Goal: Task Accomplishment & Management: Use online tool/utility

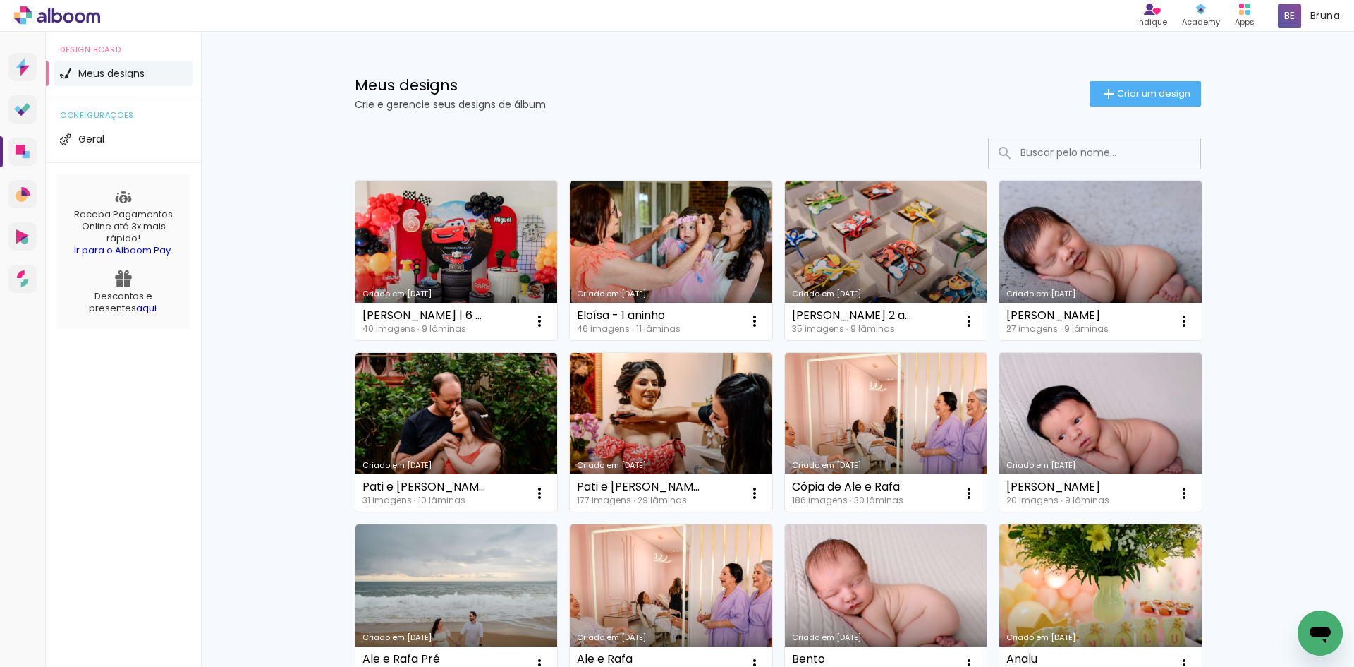
click at [1125, 89] on span "Criar um design" at bounding box center [1153, 93] width 73 height 9
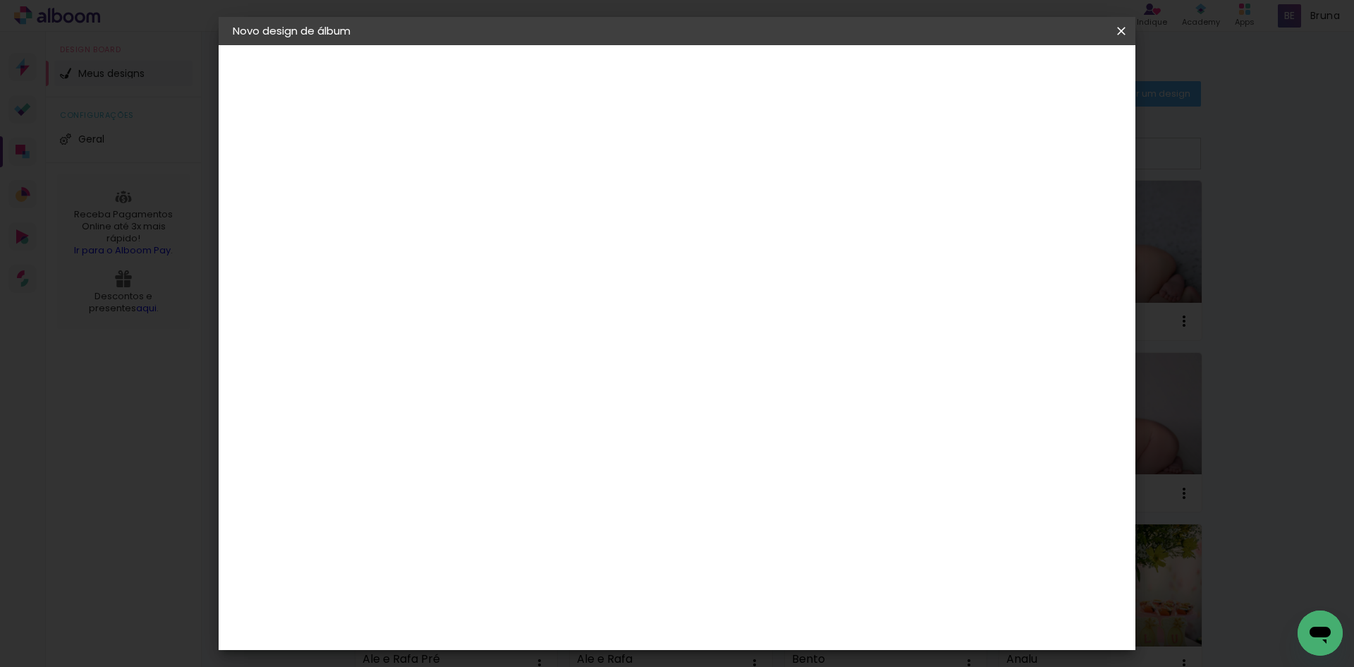
click at [463, 186] on input at bounding box center [463, 189] width 0 height 22
type input "Júlia |"
type paper-input "Júlia |"
type input "Júlia | 10 dias"
type paper-input "Júlia | 10 dias"
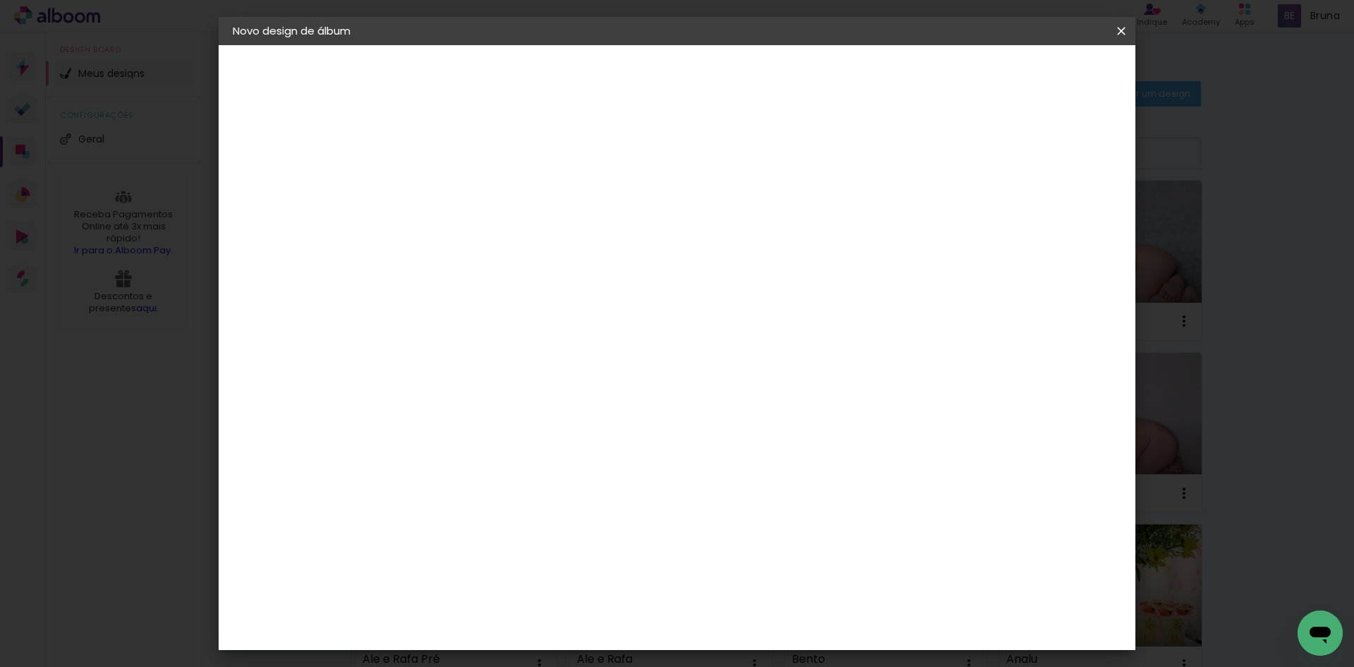
click at [0, 0] on slot "Avançar" at bounding box center [0, 0] width 0 height 0
click at [550, 271] on input at bounding box center [499, 269] width 142 height 18
type input "schl"
type paper-input "schl"
click at [535, 333] on paper-item "Schlosser" at bounding box center [485, 318] width 124 height 31
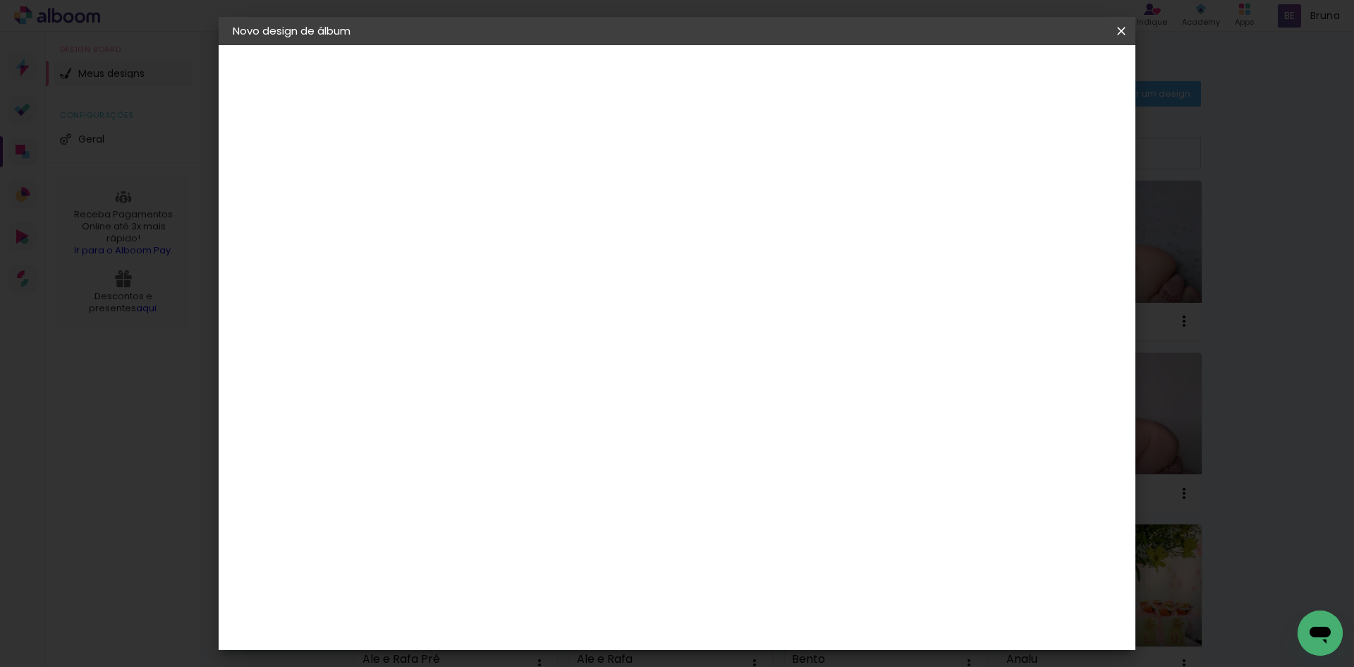
click at [0, 0] on slot "Avançar" at bounding box center [0, 0] width 0 height 0
click at [559, 623] on span "20 × 20" at bounding box center [526, 641] width 66 height 37
click at [0, 0] on slot "Avançar" at bounding box center [0, 0] width 0 height 0
click at [1033, 73] on span "Iniciar design" at bounding box center [1001, 75] width 64 height 10
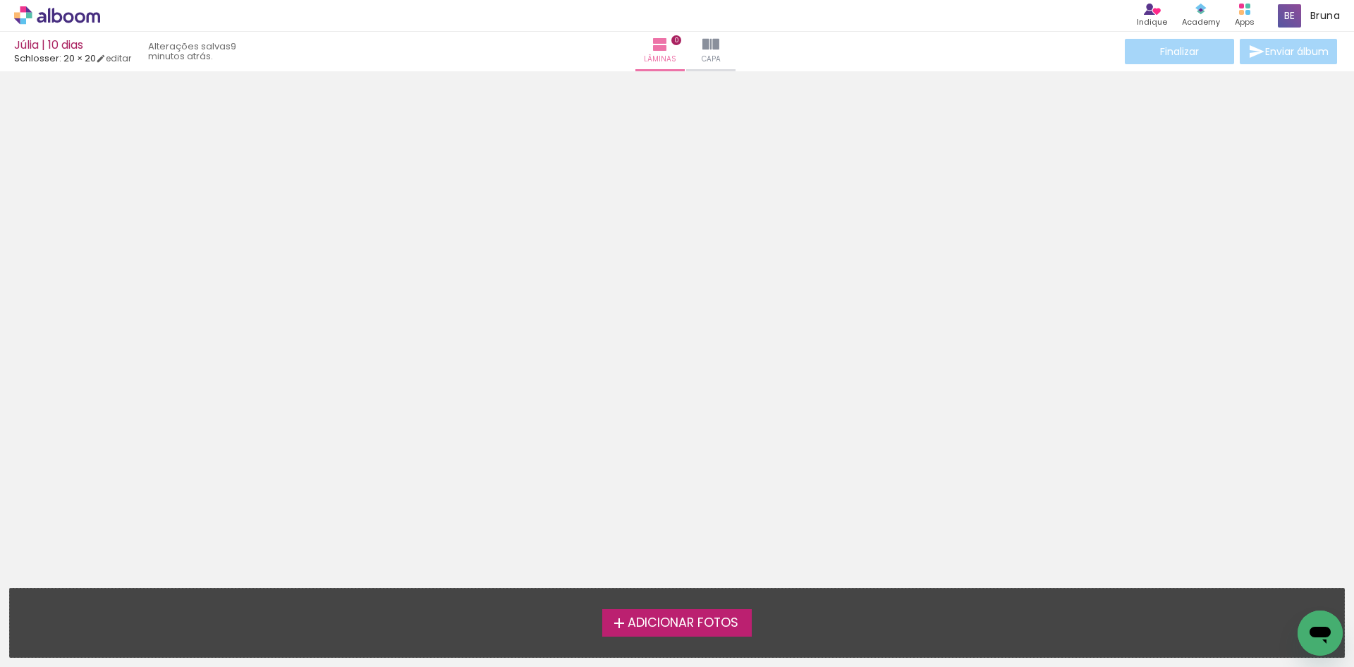
click at [664, 629] on span "Adicionar Fotos" at bounding box center [683, 622] width 111 height 13
click at [0, 0] on input "file" at bounding box center [0, 0] width 0 height 0
click at [645, 621] on span "Adicionar Fotos" at bounding box center [683, 622] width 111 height 13
click at [0, 0] on input "file" at bounding box center [0, 0] width 0 height 0
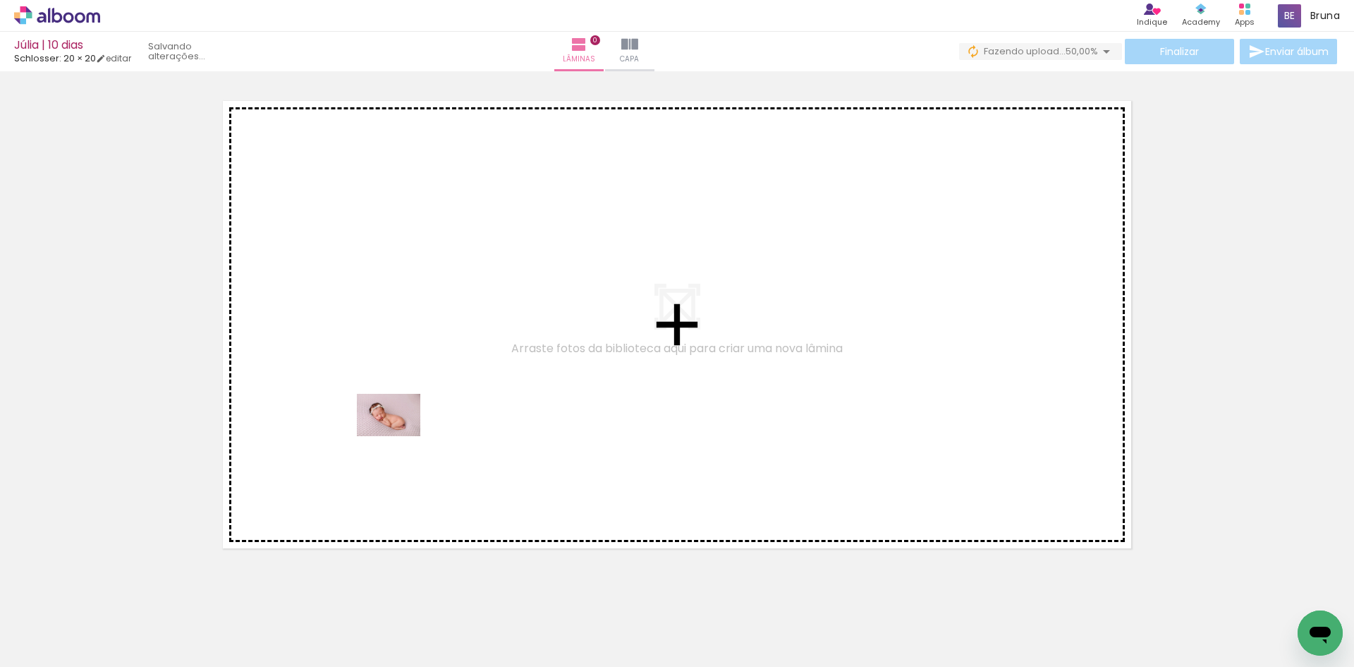
drag, startPoint x: 145, startPoint y: 626, endPoint x: 454, endPoint y: 366, distance: 404.1
click at [454, 366] on quentale-workspace at bounding box center [677, 333] width 1354 height 667
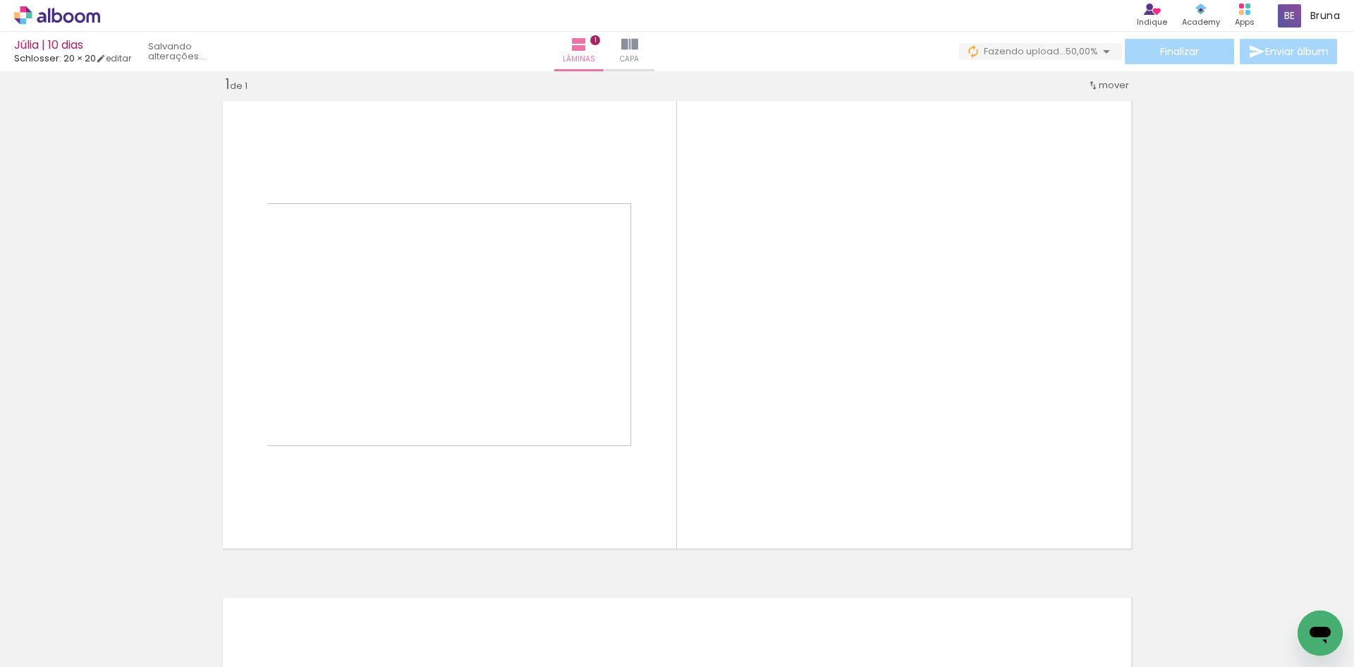
scroll to position [18, 0]
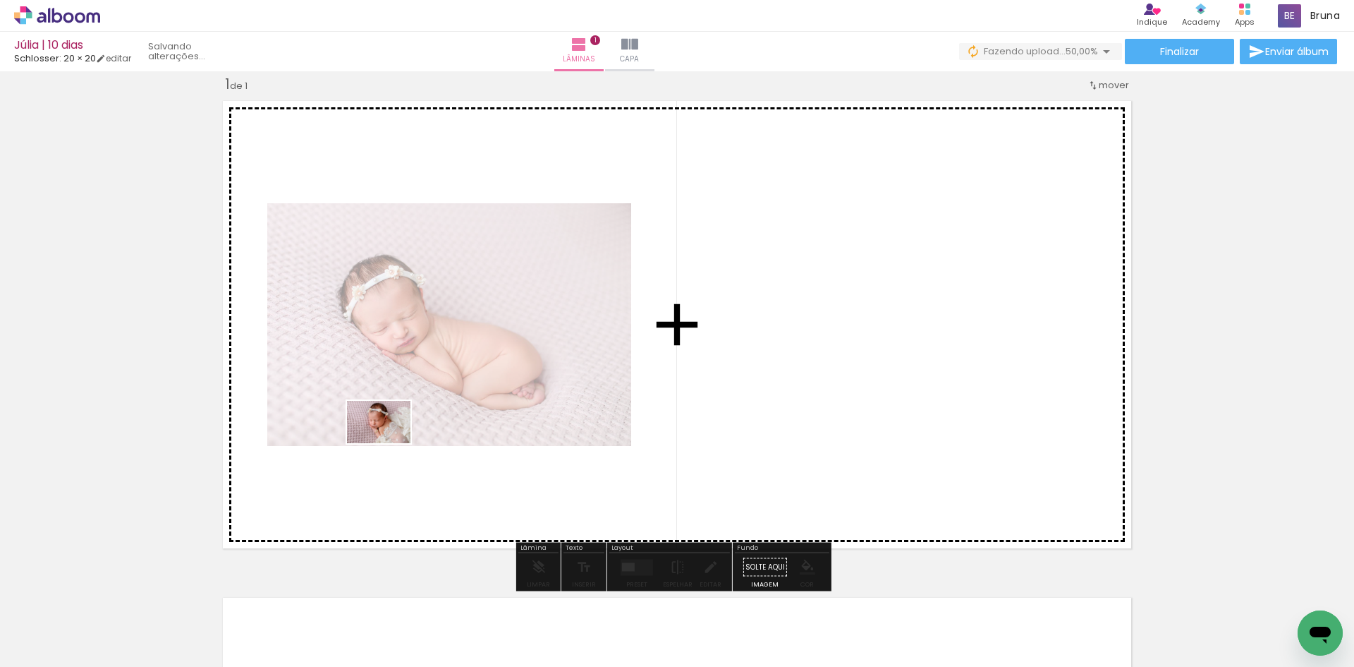
drag, startPoint x: 228, startPoint y: 631, endPoint x: 396, endPoint y: 434, distance: 258.7
click at [395, 434] on quentale-workspace at bounding box center [677, 333] width 1354 height 667
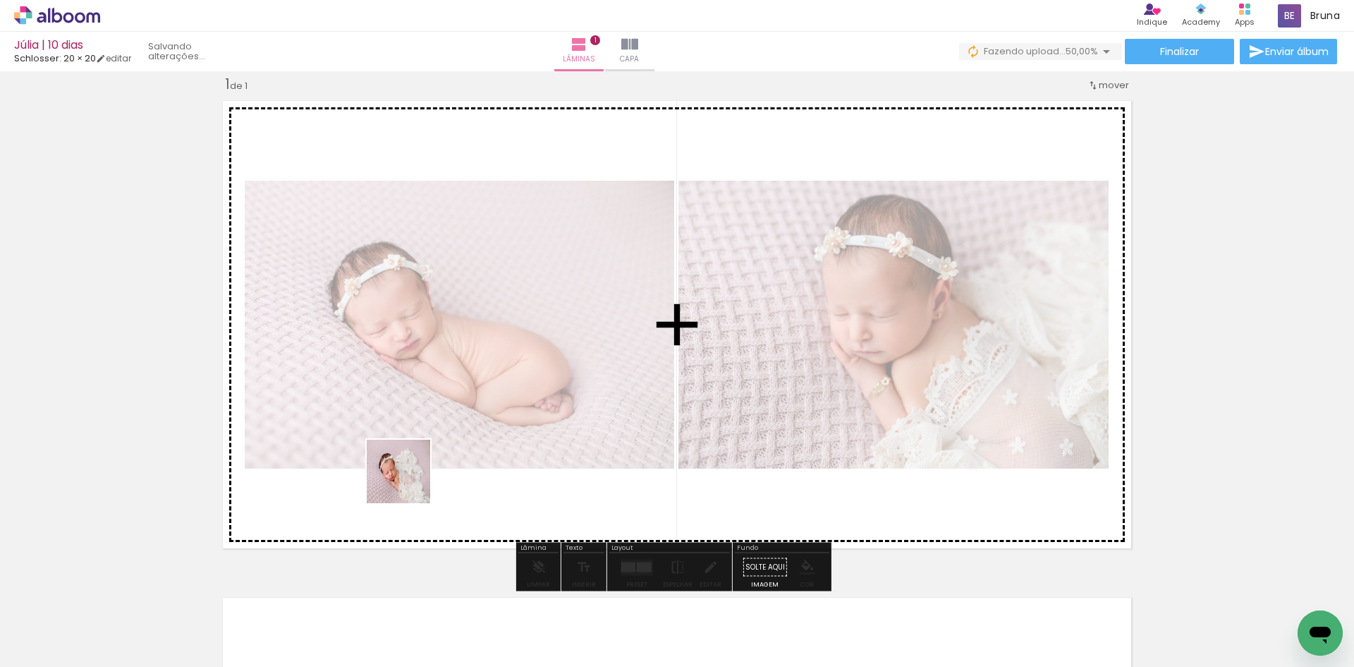
drag, startPoint x: 300, startPoint y: 636, endPoint x: 436, endPoint y: 434, distance: 243.0
click at [435, 434] on quentale-workspace at bounding box center [677, 333] width 1354 height 667
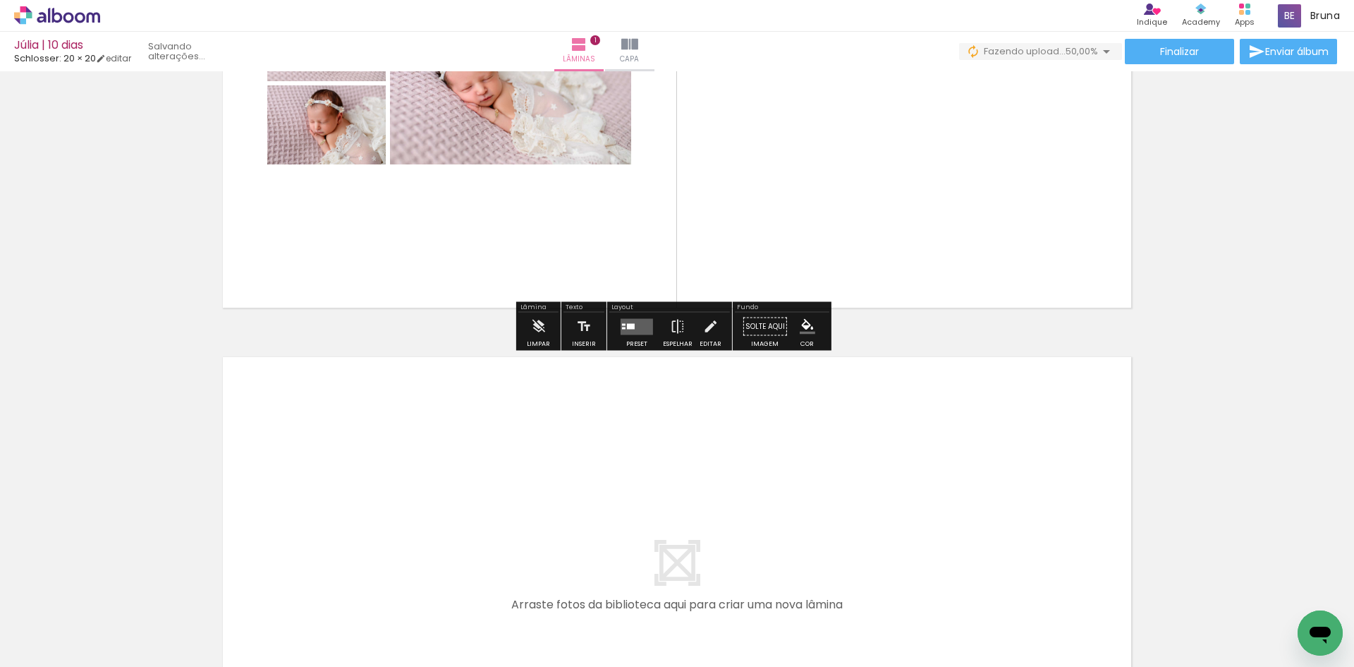
scroll to position [300, 0]
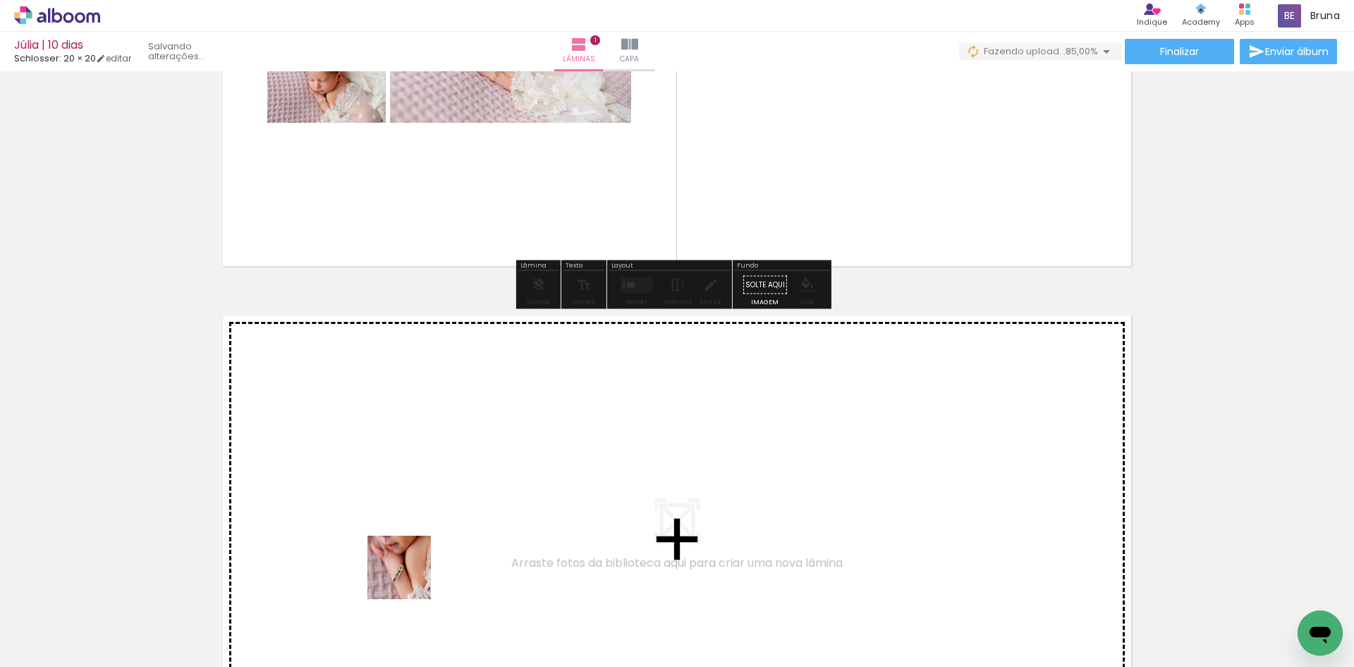
drag, startPoint x: 410, startPoint y: 578, endPoint x: 451, endPoint y: 475, distance: 110.4
click at [451, 475] on quentale-workspace at bounding box center [677, 333] width 1354 height 667
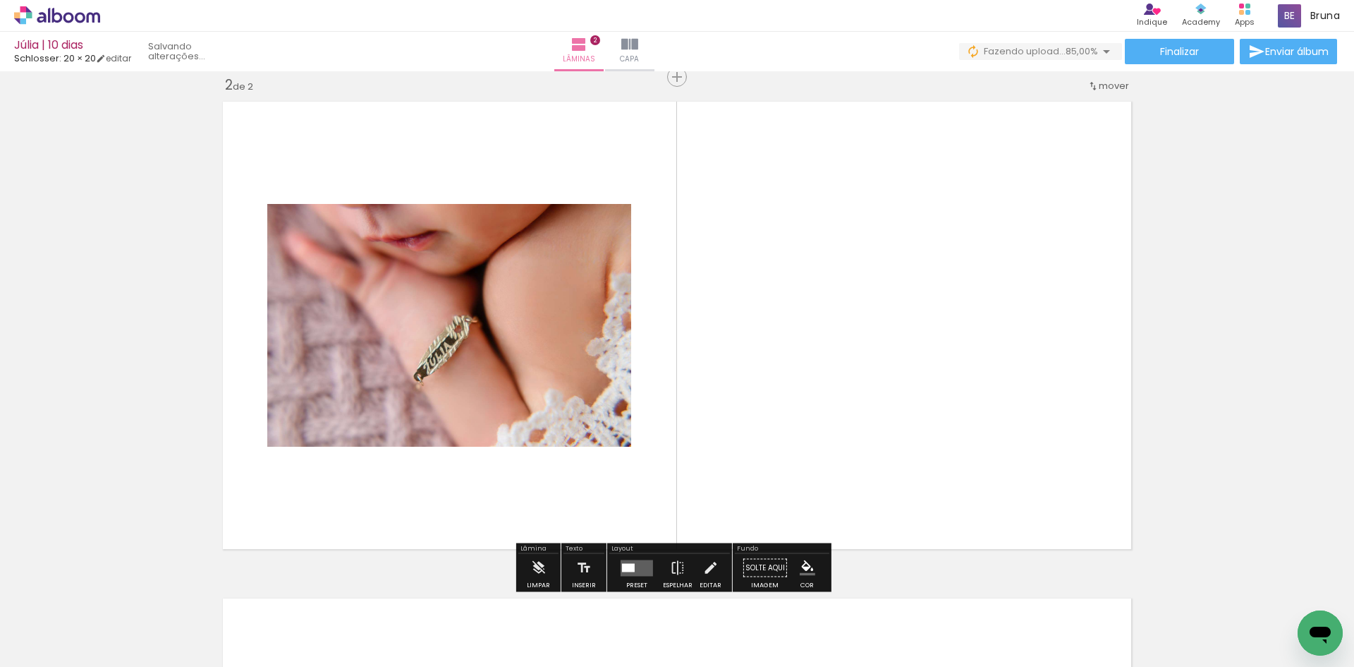
scroll to position [515, 0]
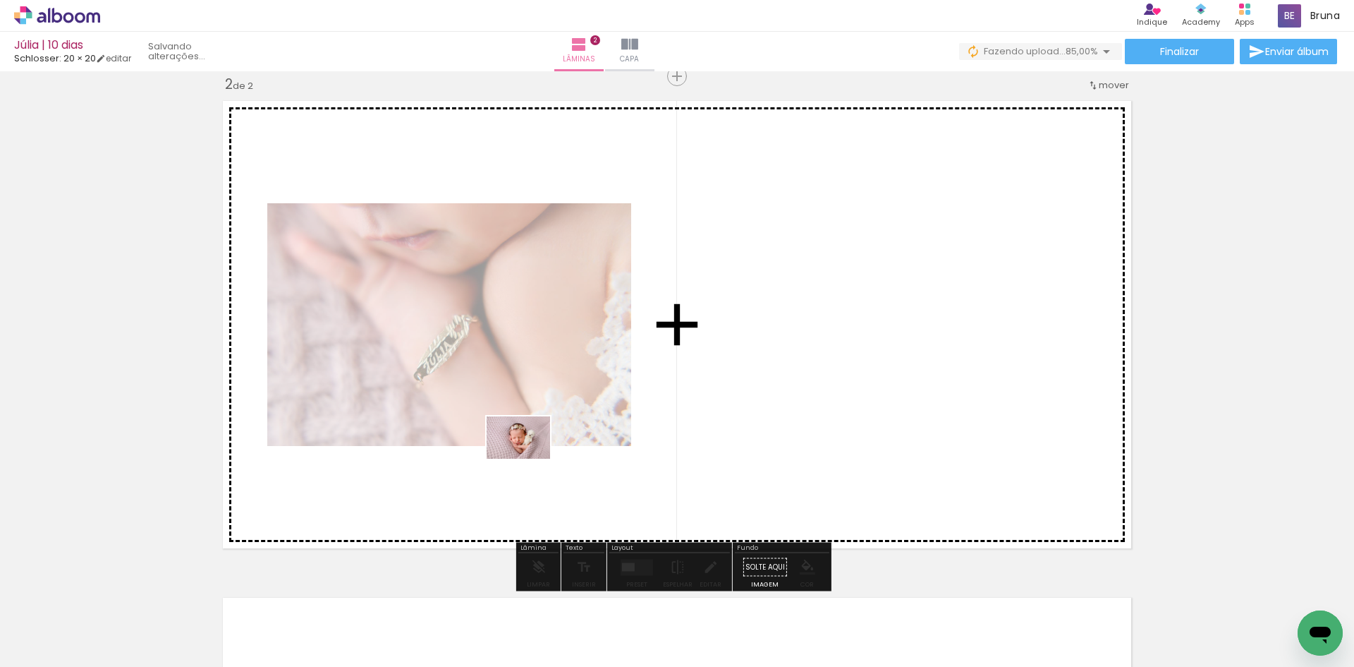
drag, startPoint x: 478, startPoint y: 629, endPoint x: 535, endPoint y: 468, distance: 171.3
click at [533, 442] on quentale-workspace at bounding box center [677, 333] width 1354 height 667
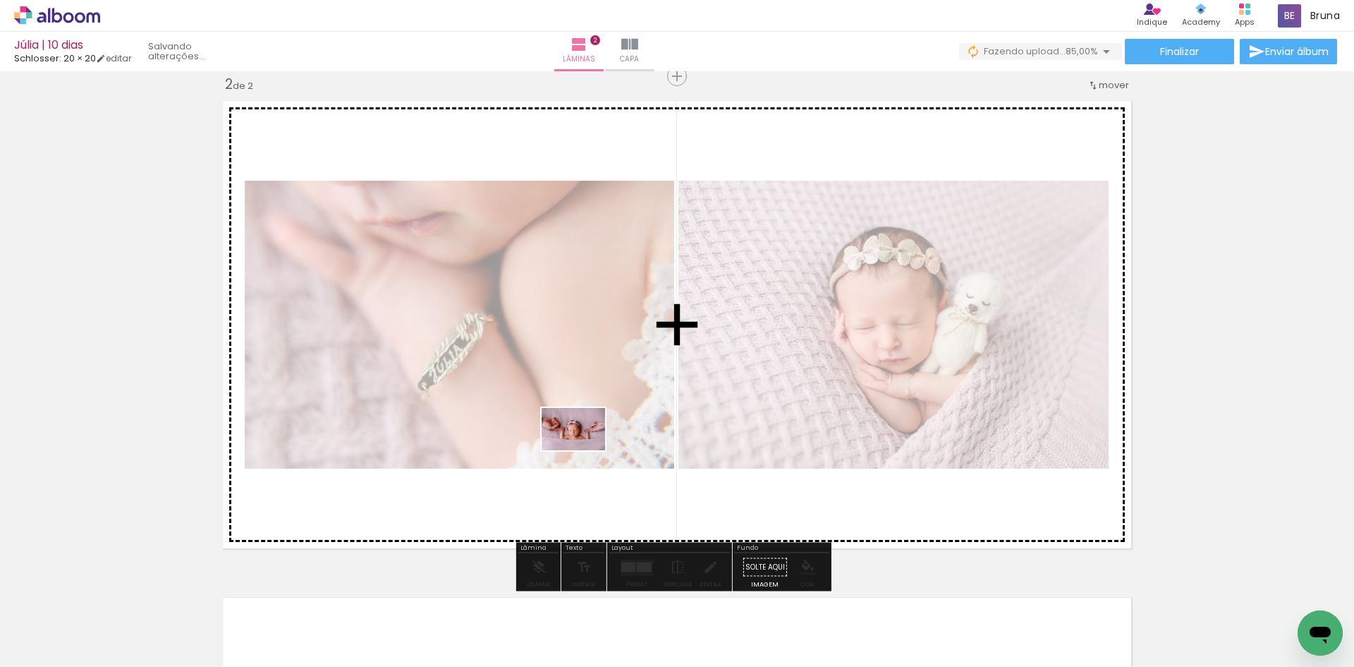
drag, startPoint x: 552, startPoint y: 631, endPoint x: 585, endPoint y: 449, distance: 185.1
click at [585, 450] on quentale-workspace at bounding box center [677, 333] width 1354 height 667
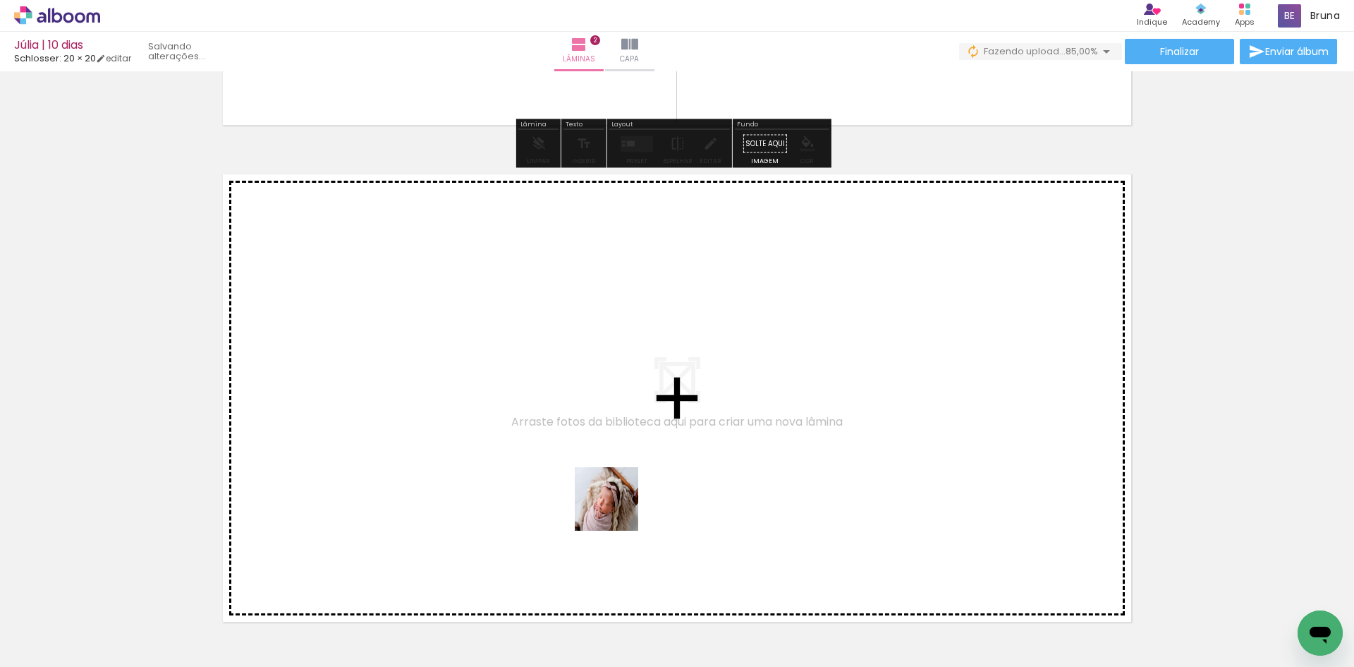
drag, startPoint x: 619, startPoint y: 631, endPoint x: 616, endPoint y: 415, distance: 215.1
click at [616, 415] on quentale-workspace at bounding box center [677, 333] width 1354 height 667
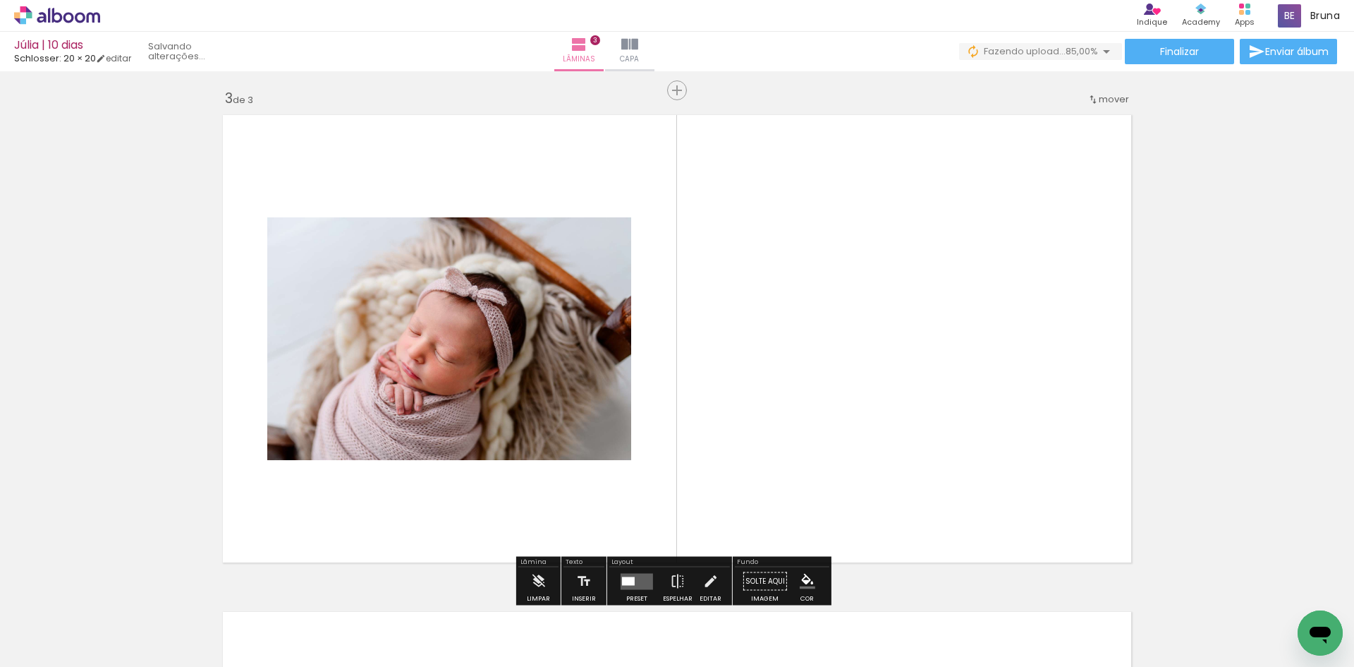
scroll to position [1011, 0]
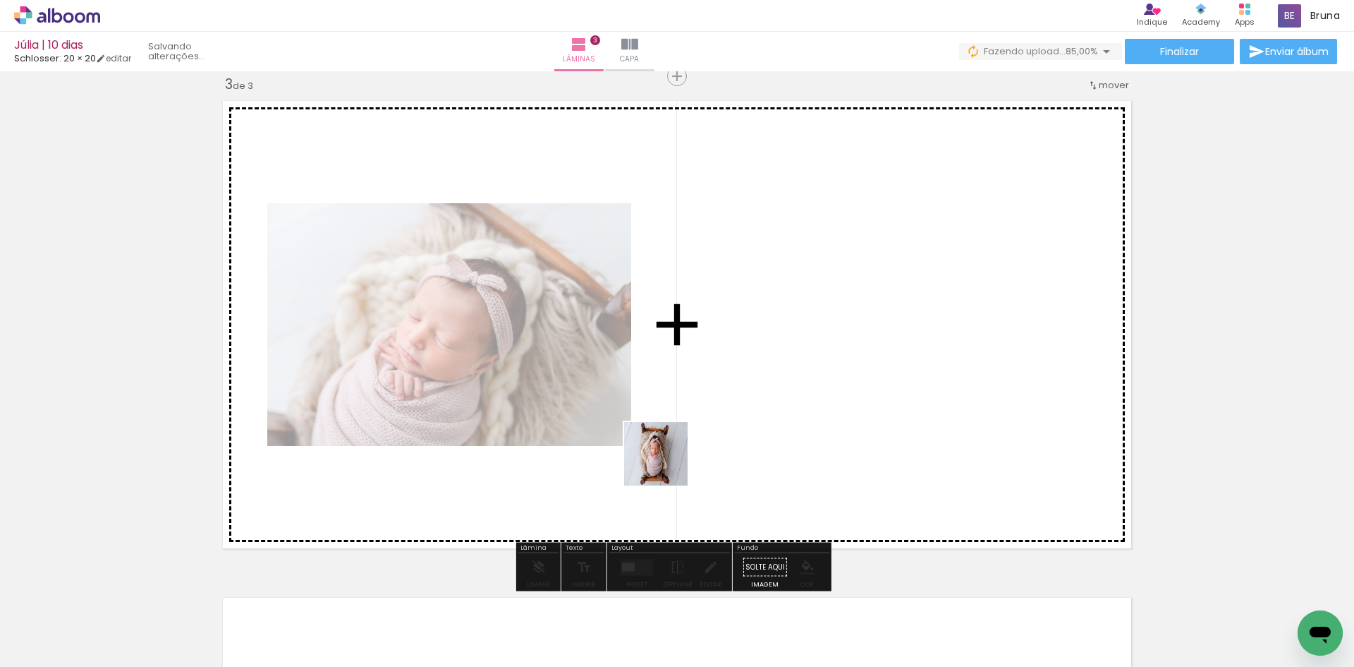
drag, startPoint x: 680, startPoint y: 579, endPoint x: 669, endPoint y: 449, distance: 130.9
click at [662, 423] on quentale-workspace at bounding box center [677, 333] width 1354 height 667
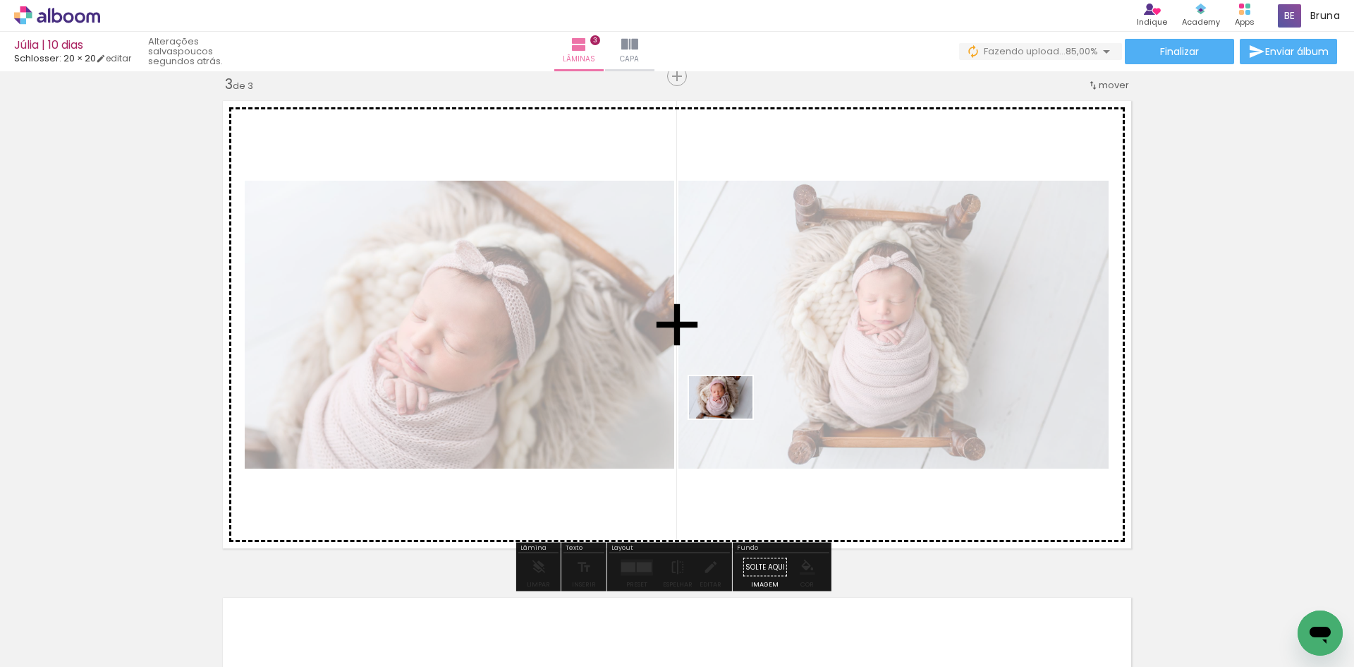
drag, startPoint x: 765, startPoint y: 620, endPoint x: 732, endPoint y: 414, distance: 208.6
click at [731, 418] on quentale-workspace at bounding box center [677, 333] width 1354 height 667
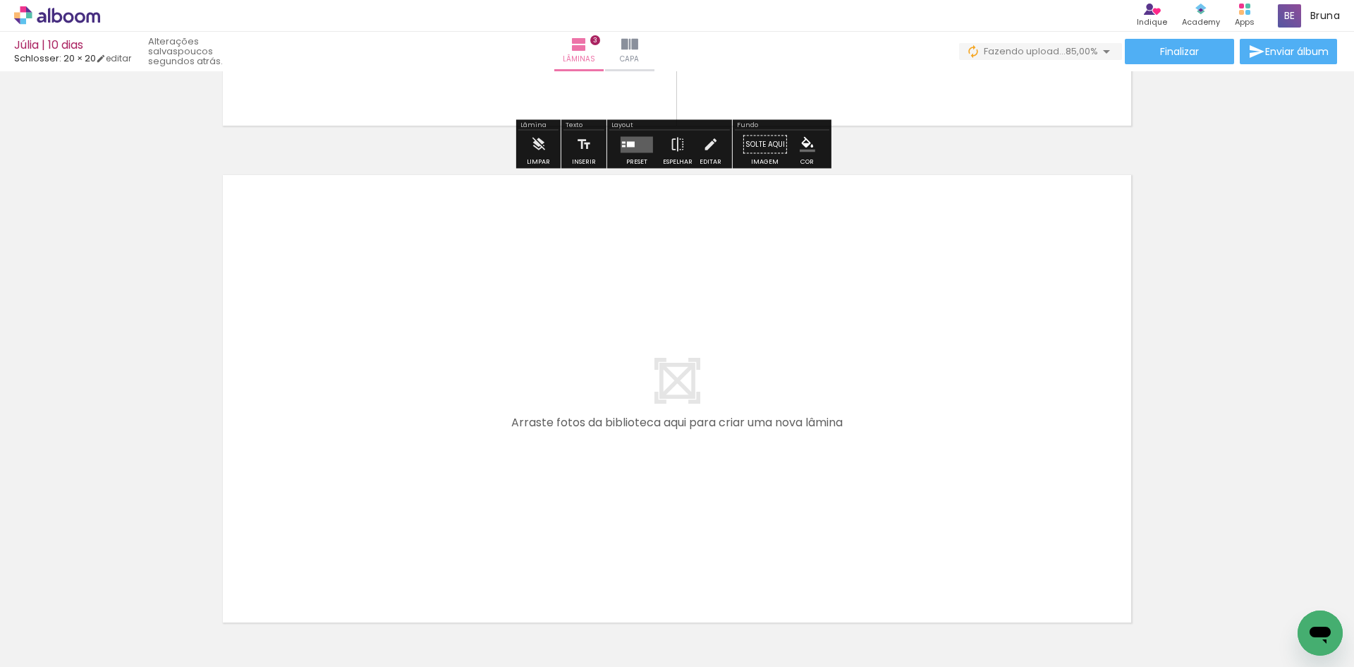
scroll to position [1435, 0]
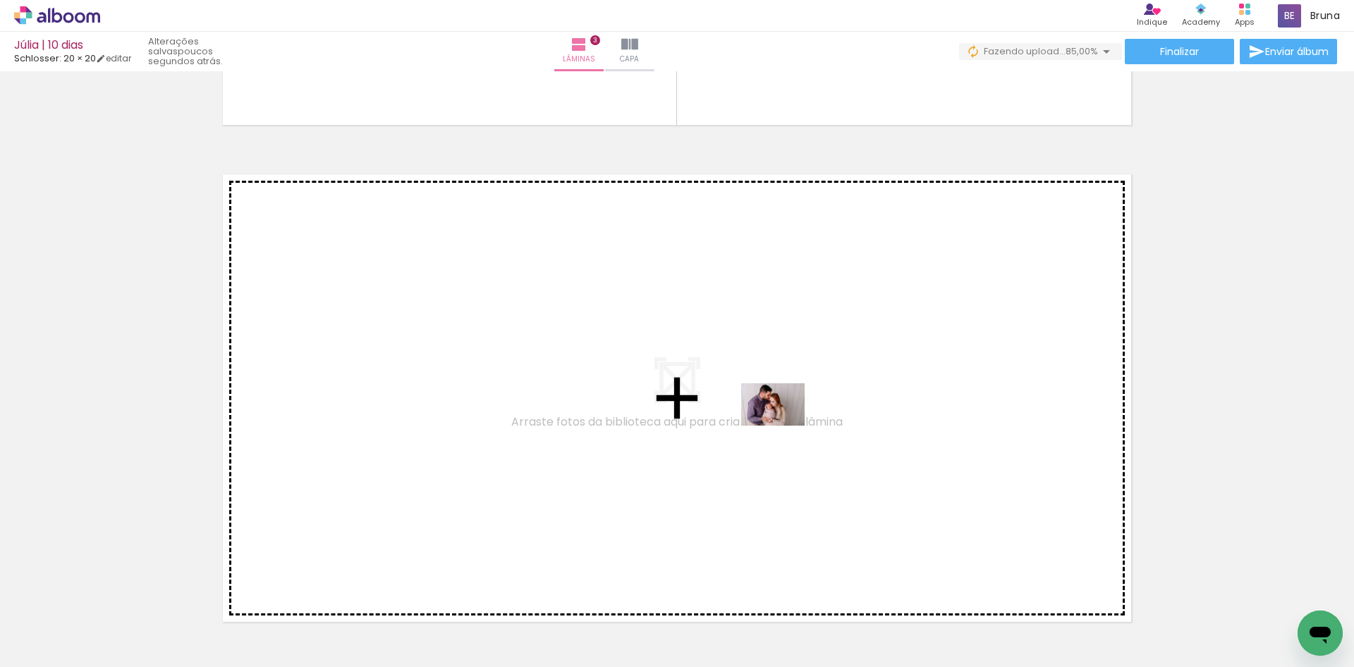
drag, startPoint x: 867, startPoint y: 627, endPoint x: 784, endPoint y: 425, distance: 218.2
click at [784, 425] on quentale-workspace at bounding box center [677, 333] width 1354 height 667
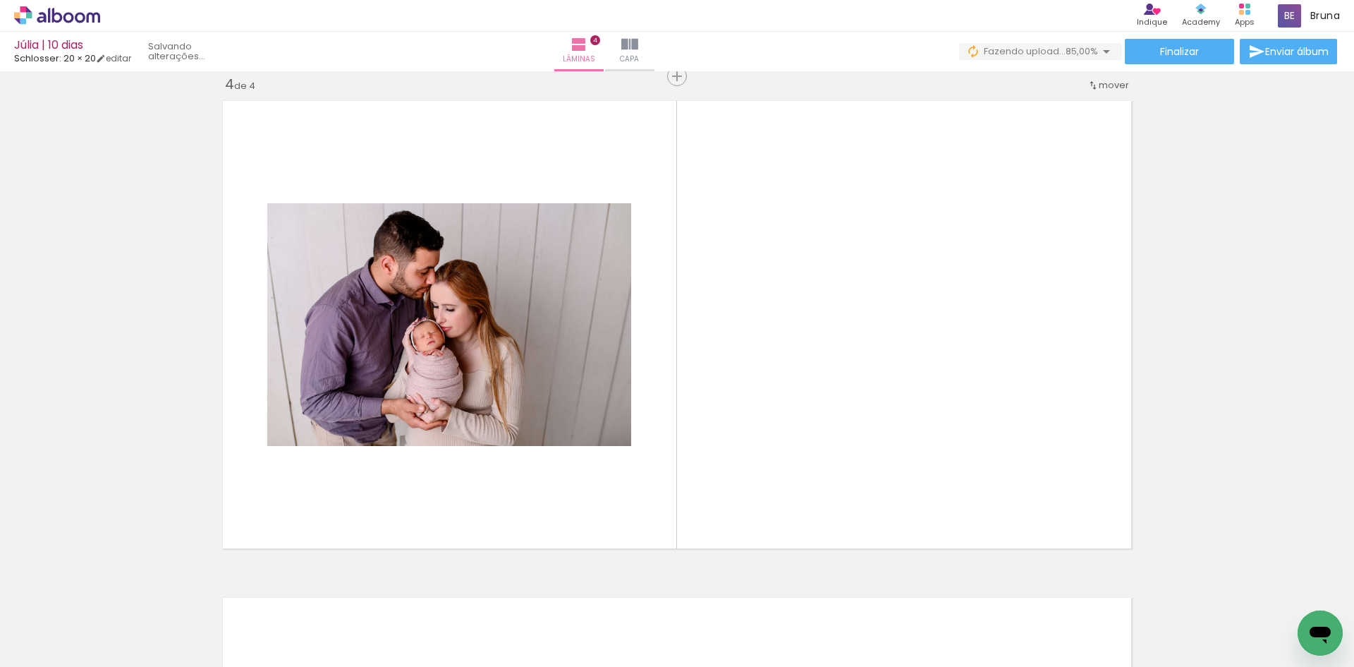
scroll to position [0, 346]
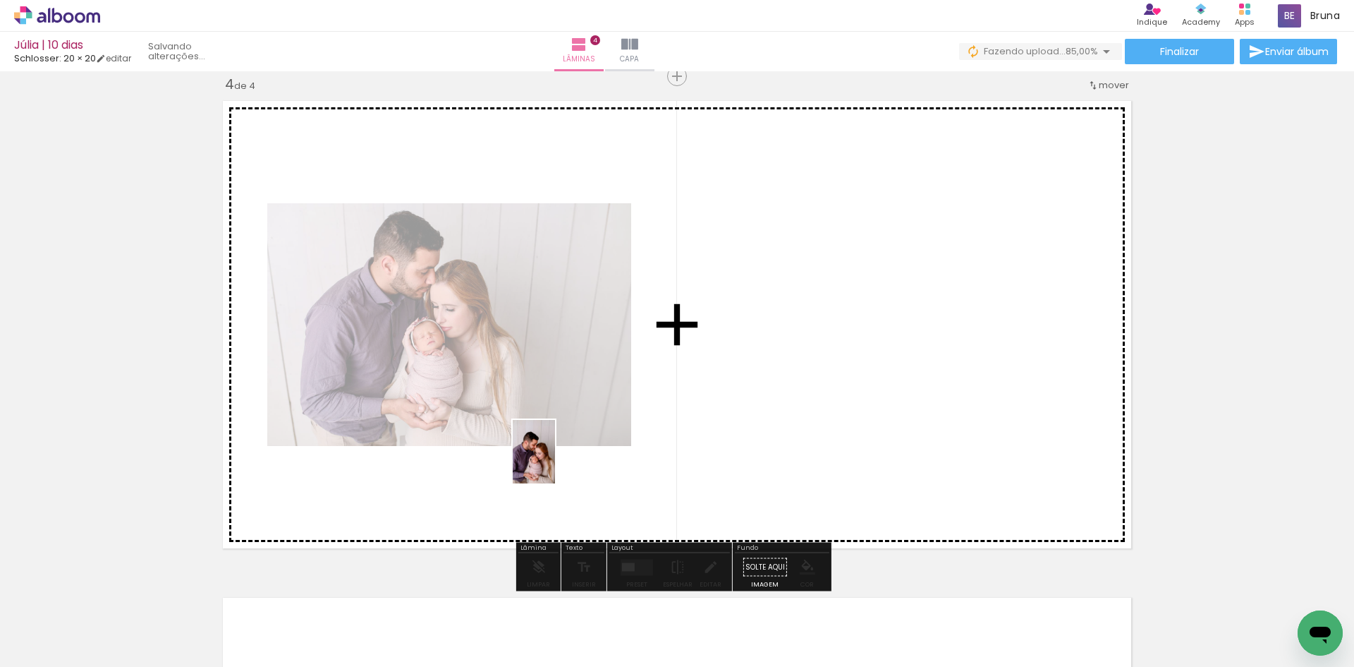
drag, startPoint x: 588, startPoint y: 637, endPoint x: 581, endPoint y: 478, distance: 158.9
click at [553, 445] on quentale-workspace at bounding box center [677, 333] width 1354 height 667
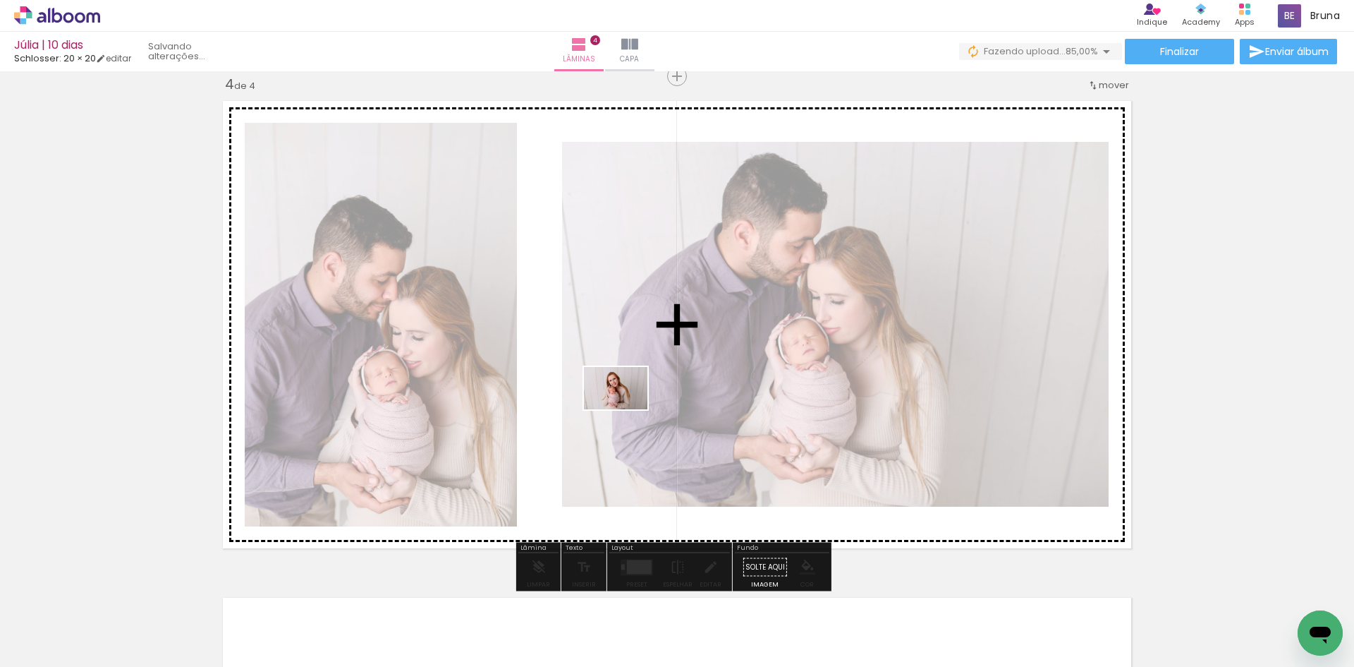
drag, startPoint x: 674, startPoint y: 631, endPoint x: 632, endPoint y: 422, distance: 212.9
click at [626, 408] on quentale-workspace at bounding box center [677, 333] width 1354 height 667
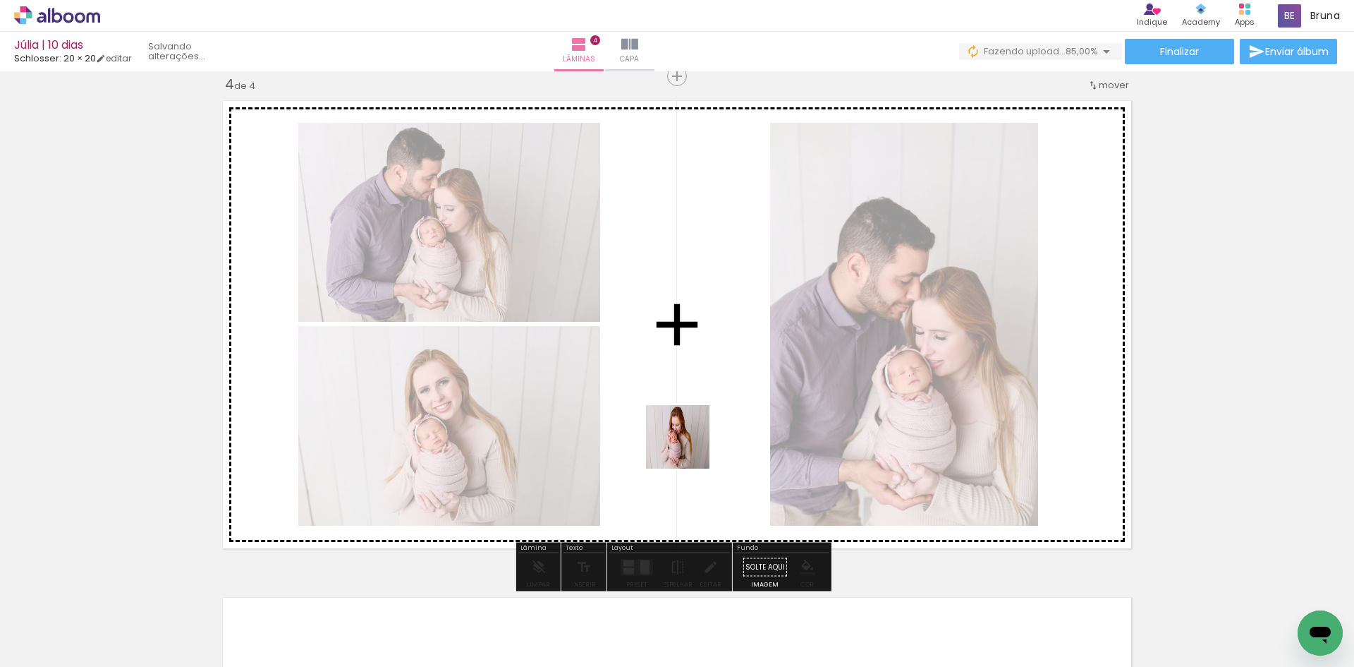
drag, startPoint x: 748, startPoint y: 616, endPoint x: 717, endPoint y: 472, distance: 147.9
click at [682, 423] on quentale-workspace at bounding box center [677, 333] width 1354 height 667
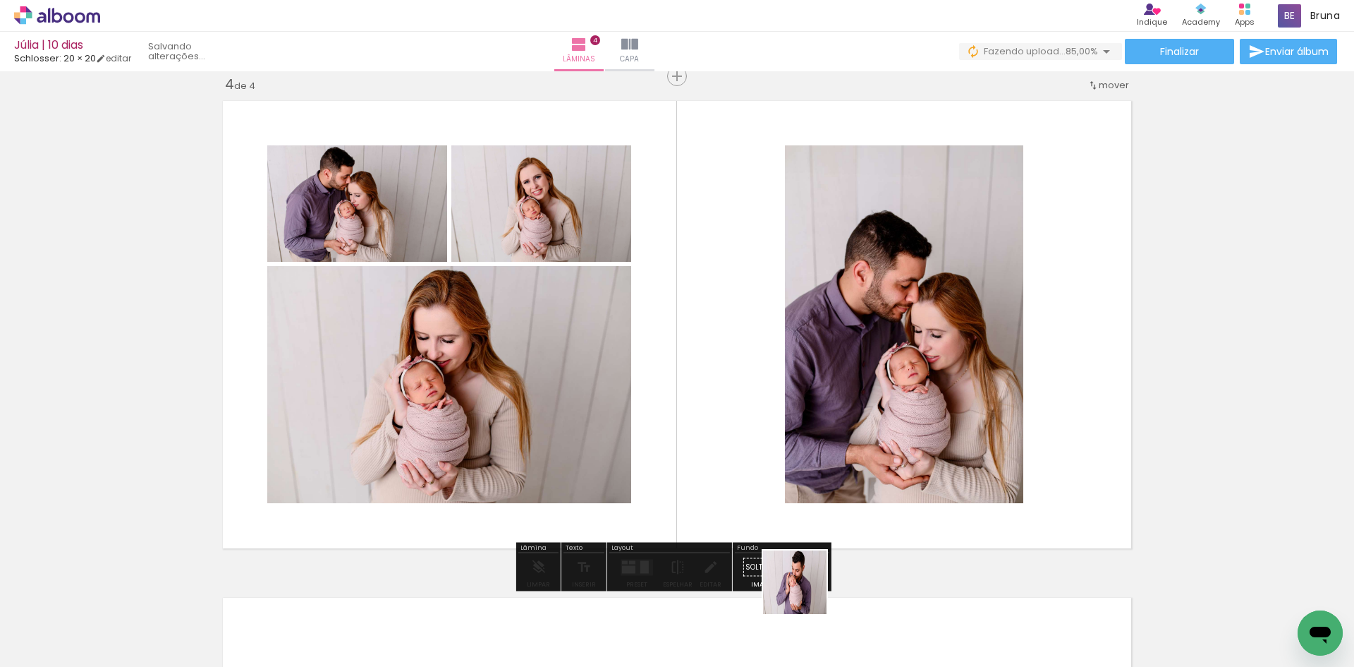
drag, startPoint x: 809, startPoint y: 604, endPoint x: 758, endPoint y: 420, distance: 191.0
click at [758, 421] on quentale-workspace at bounding box center [677, 333] width 1354 height 667
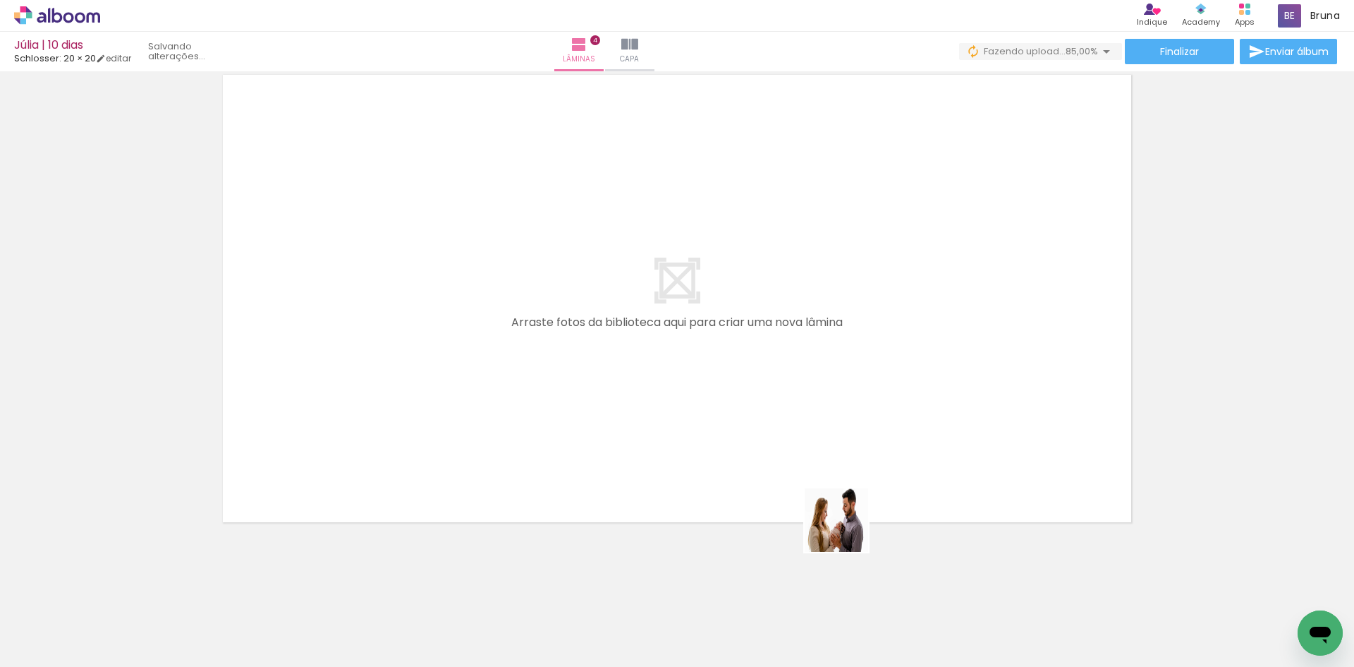
drag, startPoint x: 862, startPoint y: 552, endPoint x: 816, endPoint y: 457, distance: 105.0
click at [784, 417] on quentale-workspace at bounding box center [677, 333] width 1354 height 667
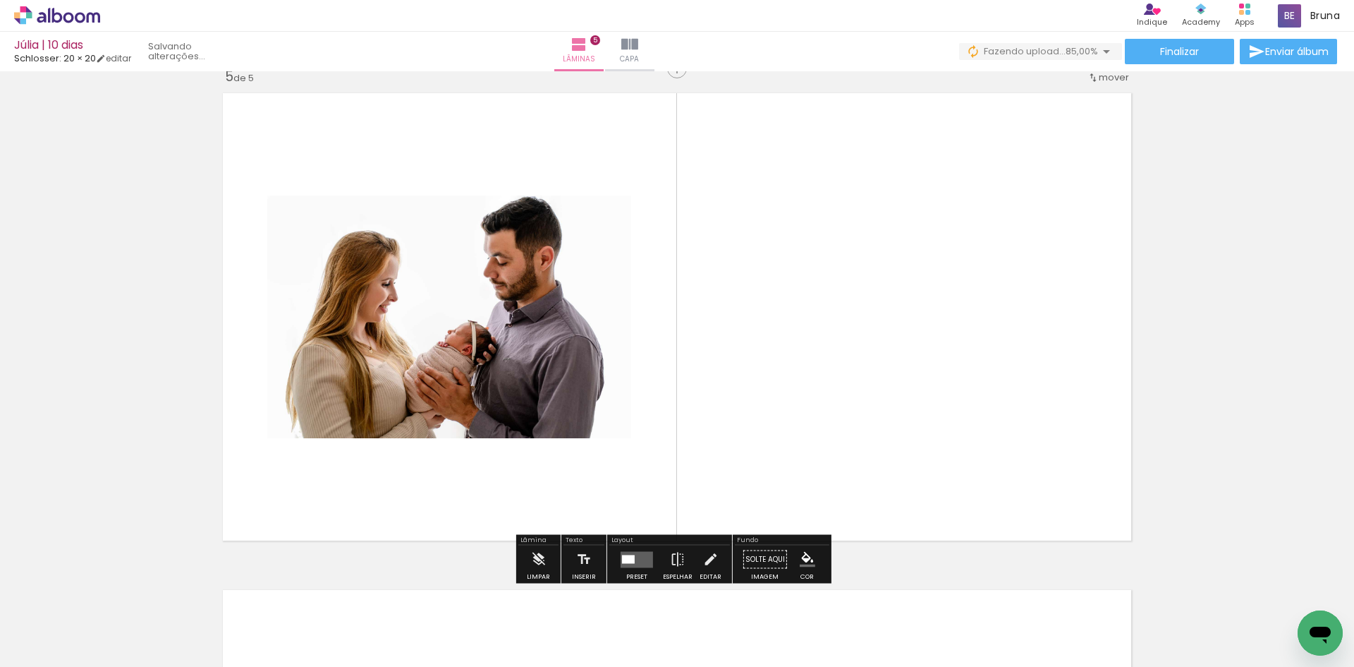
scroll to position [2005, 0]
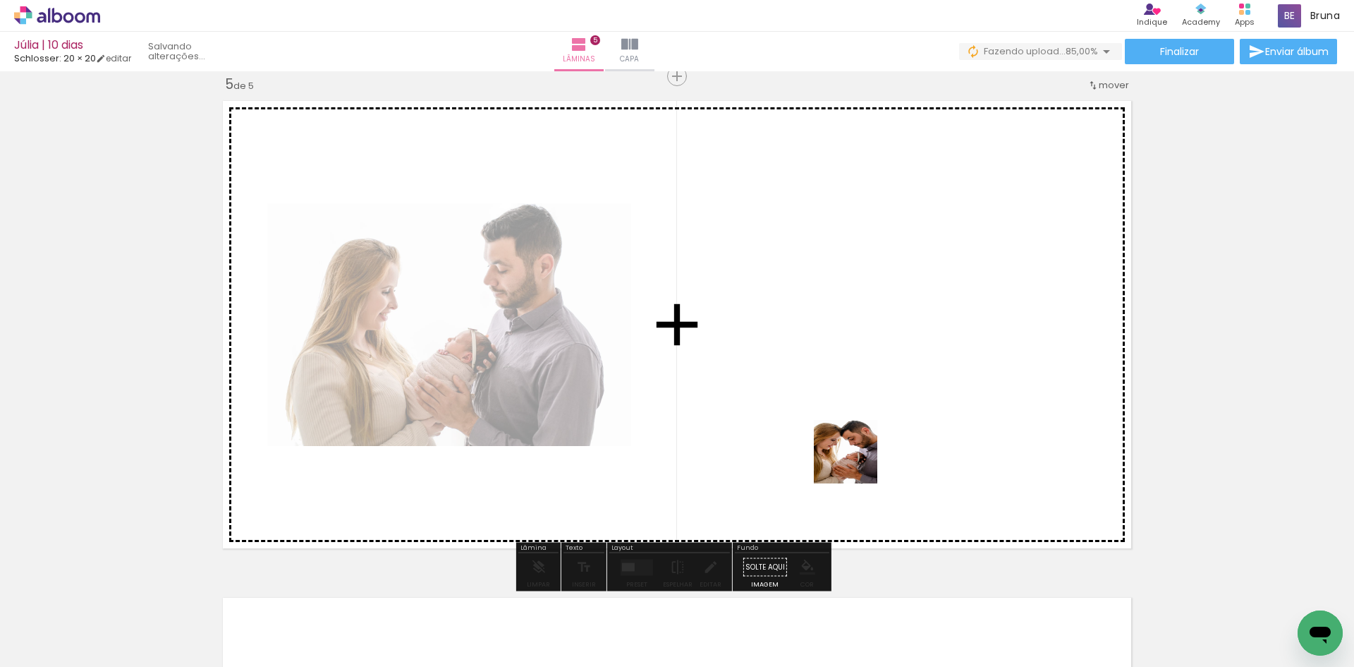
drag, startPoint x: 983, startPoint y: 637, endPoint x: 839, endPoint y: 440, distance: 243.8
click at [815, 412] on quentale-workspace at bounding box center [677, 333] width 1354 height 667
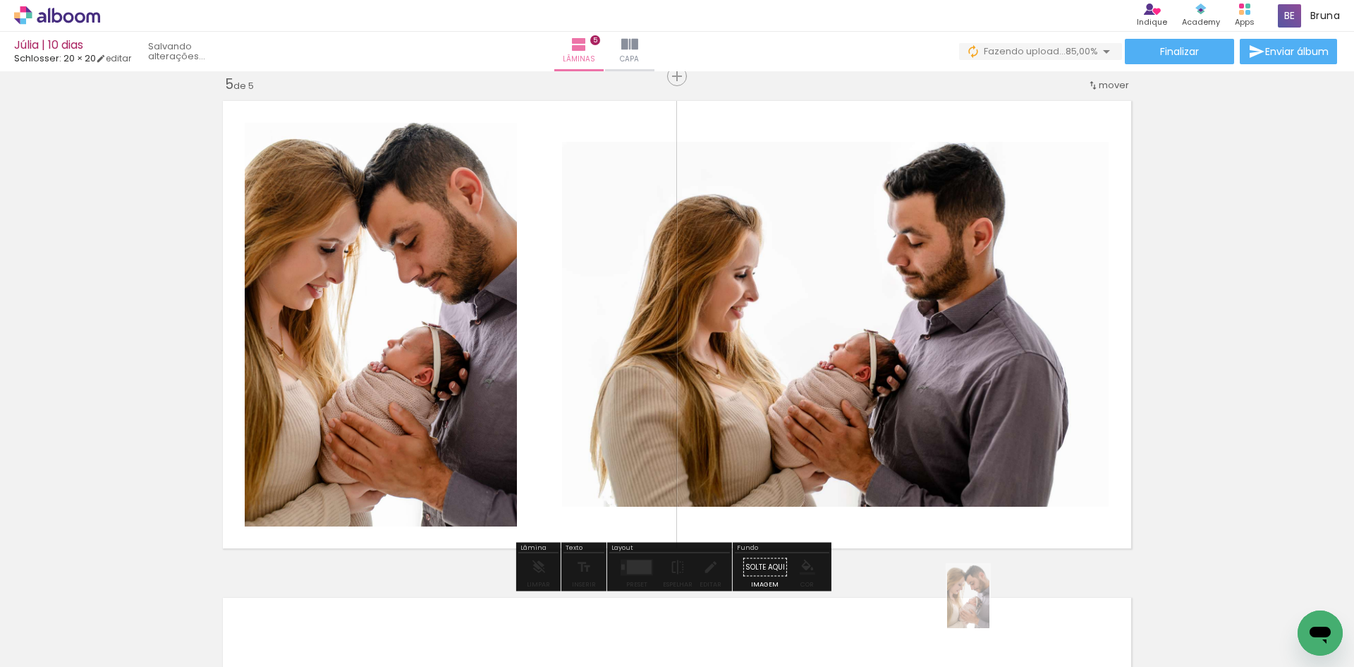
drag, startPoint x: 985, startPoint y: 626, endPoint x: 992, endPoint y: 616, distance: 12.7
click at [992, 616] on div at bounding box center [980, 619] width 47 height 70
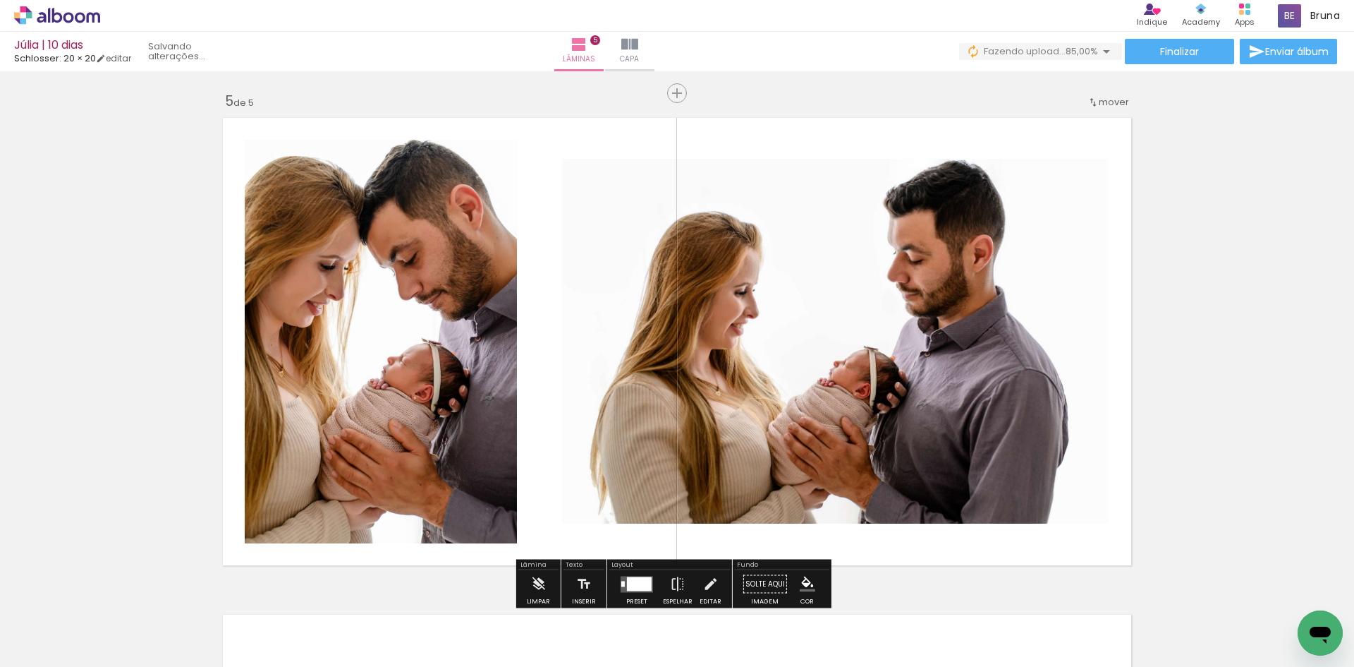
scroll to position [2146, 0]
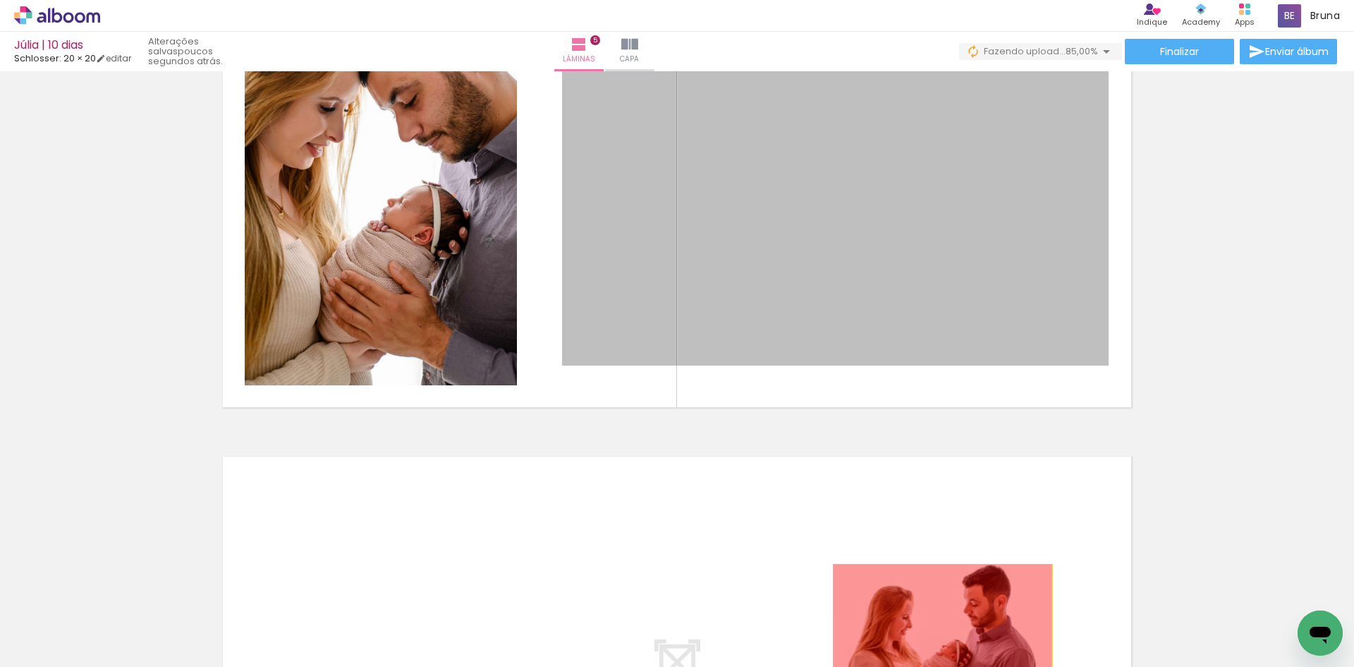
drag, startPoint x: 807, startPoint y: 291, endPoint x: 937, endPoint y: 637, distance: 370.1
click at [937, 637] on quentale-workspace at bounding box center [677, 333] width 1354 height 667
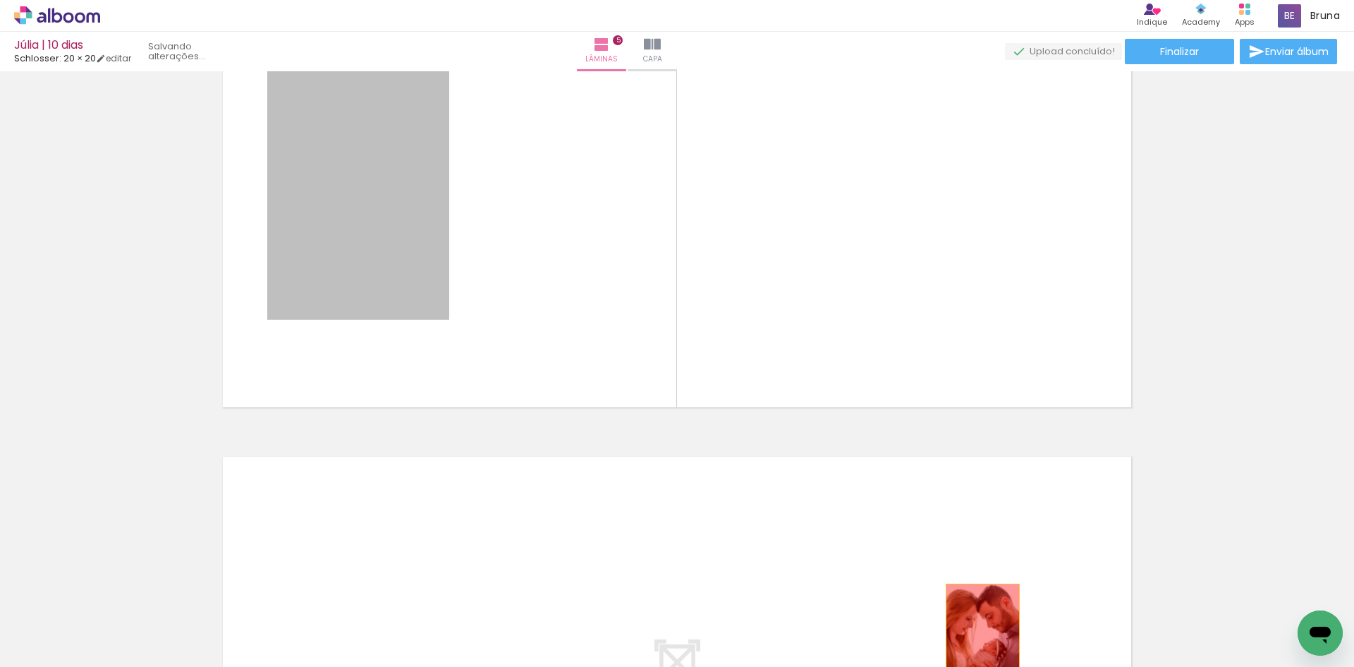
drag, startPoint x: 397, startPoint y: 241, endPoint x: 978, endPoint y: 638, distance: 703.3
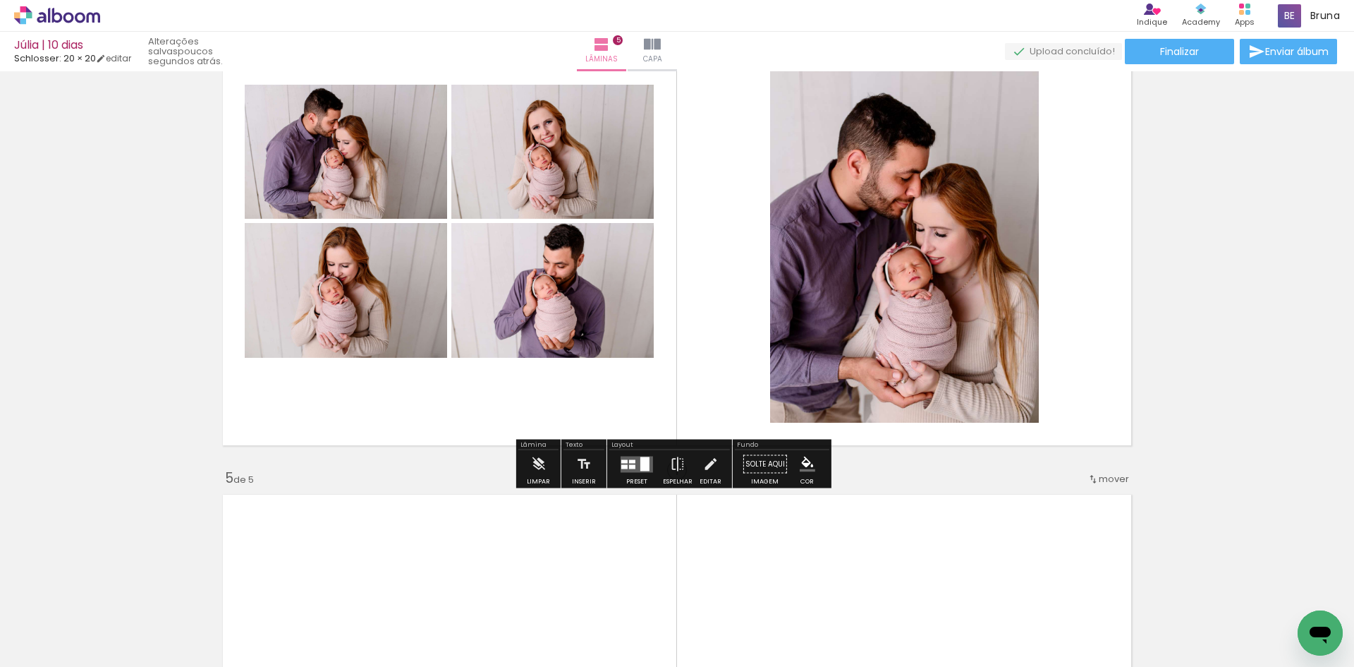
scroll to position [1652, 0]
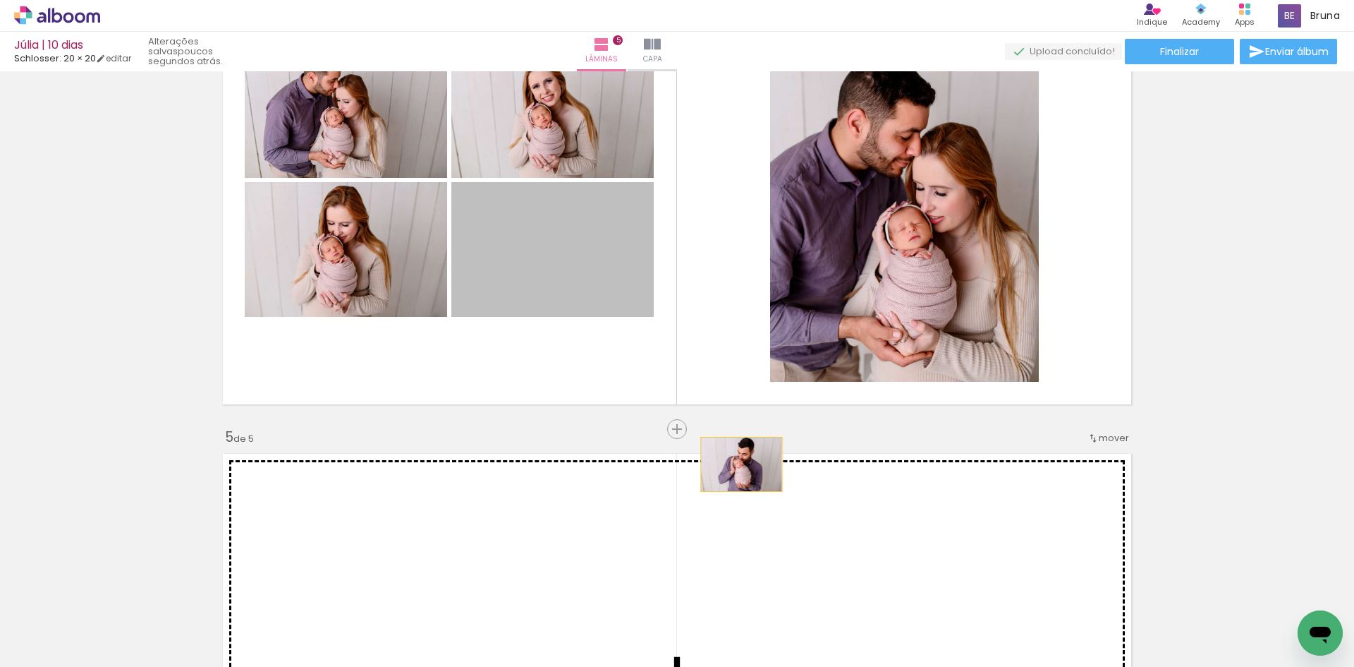
drag, startPoint x: 566, startPoint y: 255, endPoint x: 784, endPoint y: 521, distance: 343.8
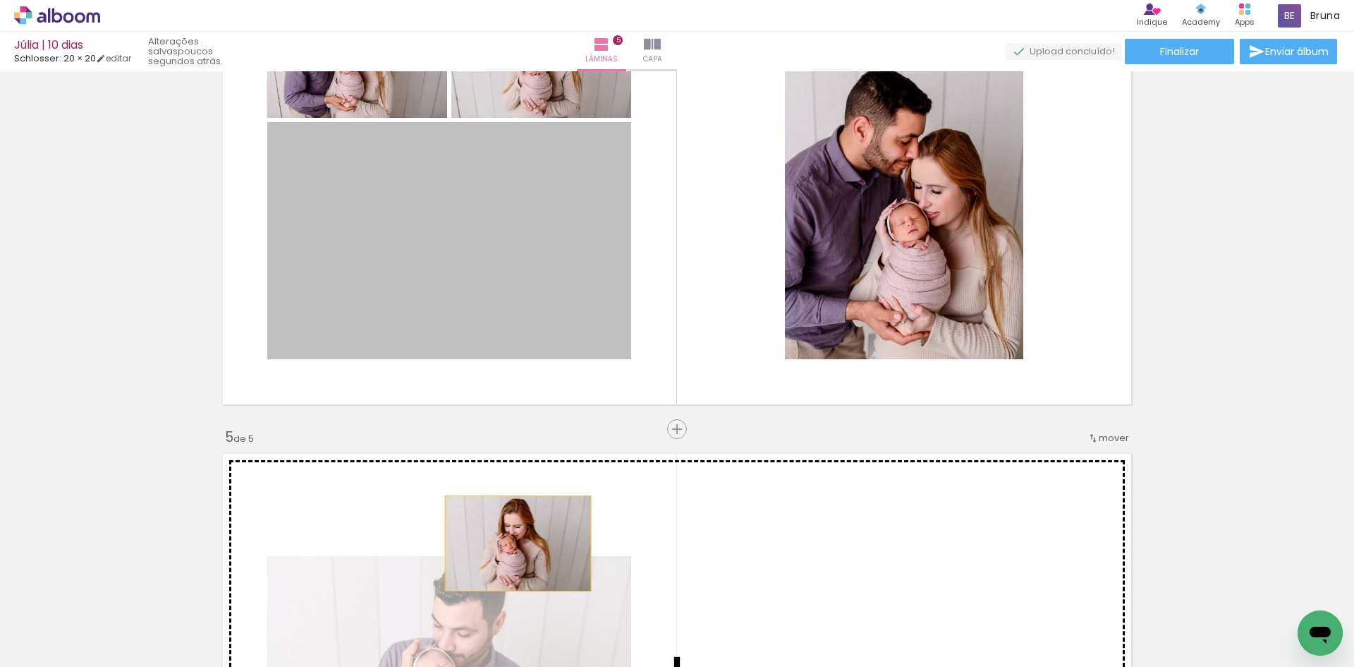
drag, startPoint x: 440, startPoint y: 260, endPoint x: 501, endPoint y: 223, distance: 71.3
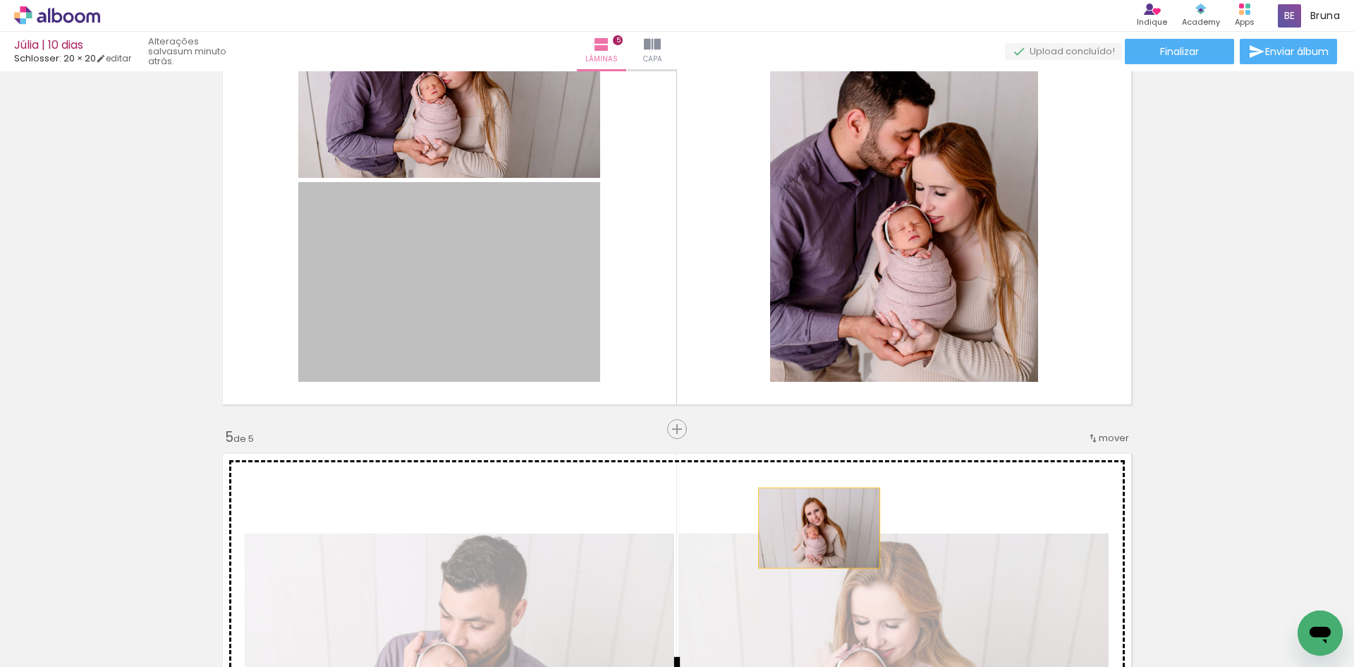
drag, startPoint x: 458, startPoint y: 294, endPoint x: 814, endPoint y: 528, distance: 425.3
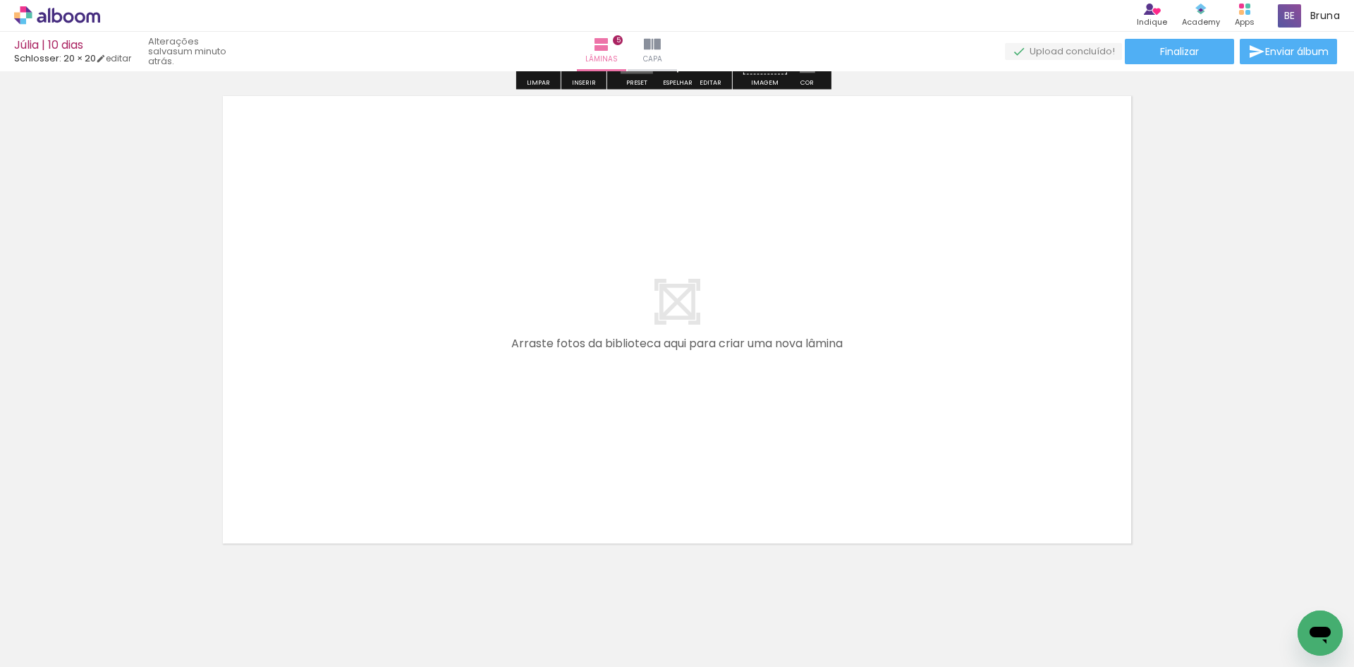
scroll to position [2527, 0]
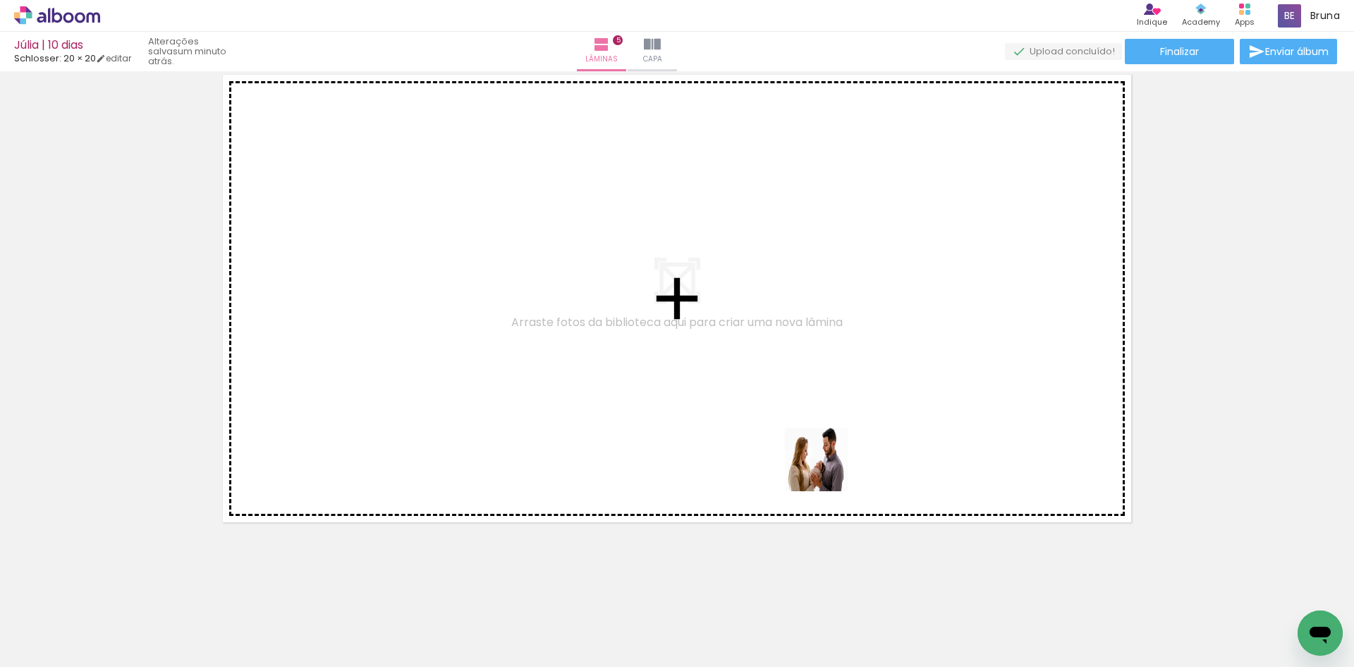
drag, startPoint x: 908, startPoint y: 619, endPoint x: 790, endPoint y: 394, distance: 254.0
click at [777, 382] on quentale-workspace at bounding box center [677, 333] width 1354 height 667
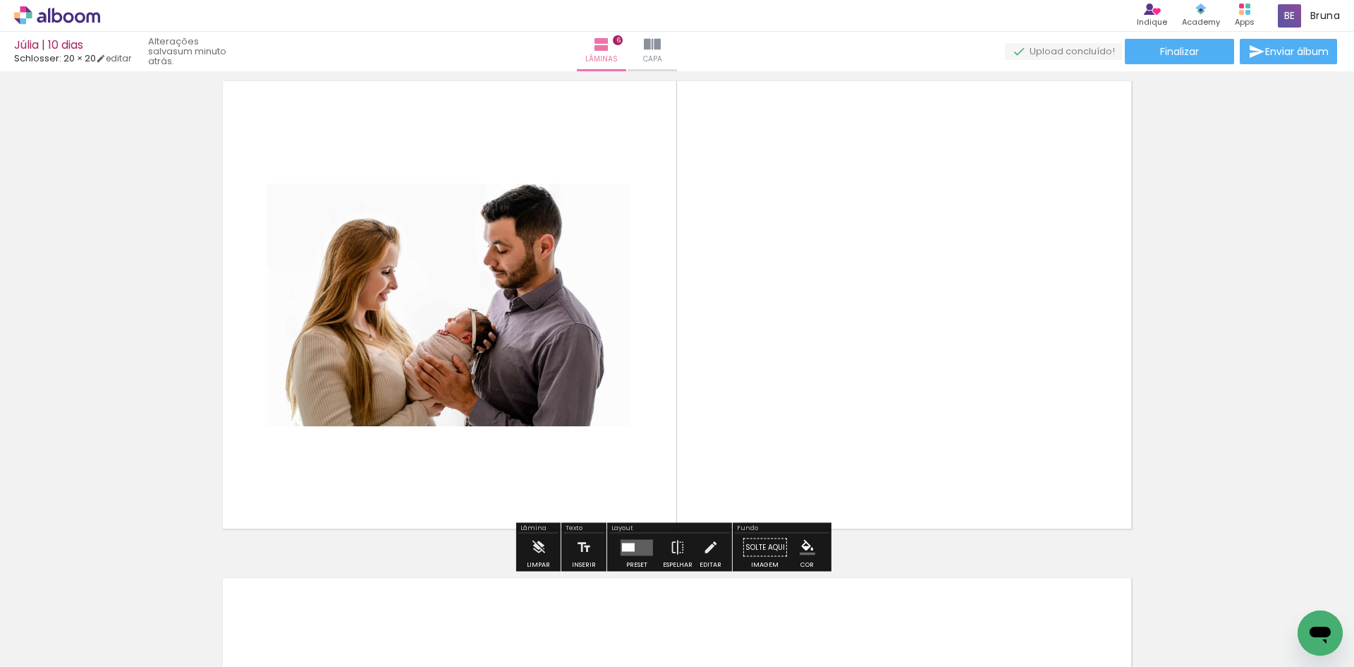
scroll to position [2501, 0]
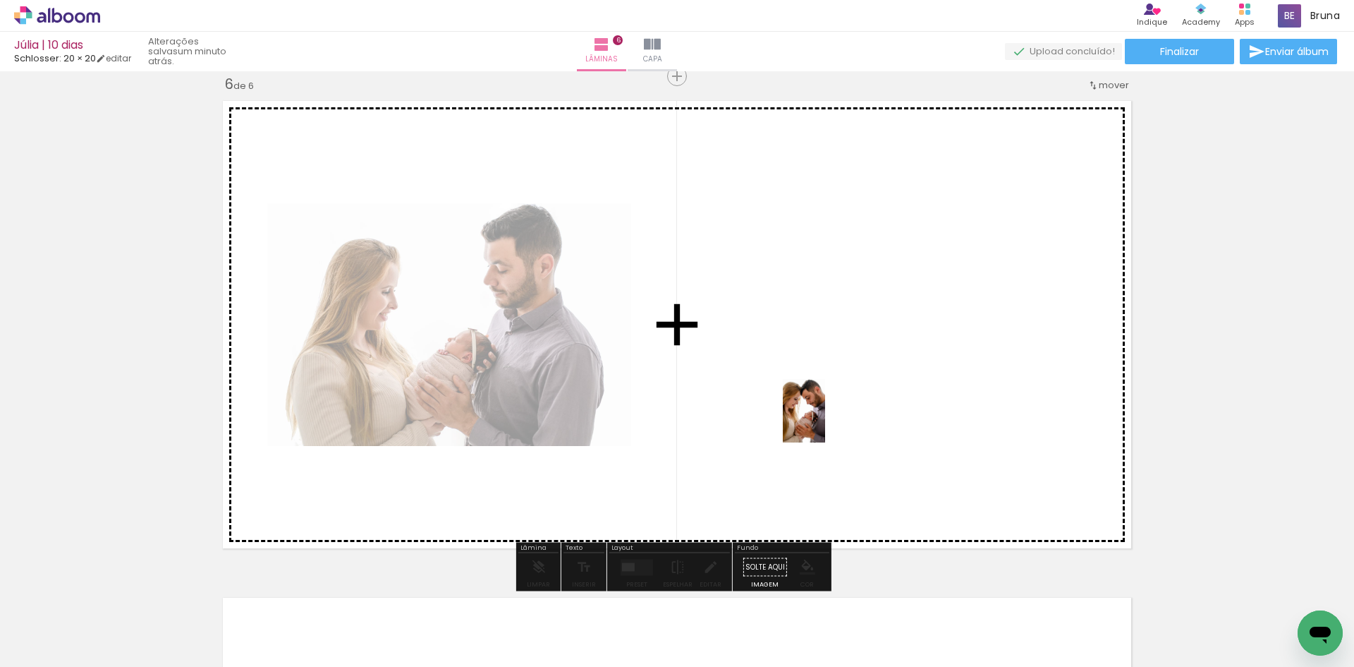
drag, startPoint x: 972, startPoint y: 619, endPoint x: 904, endPoint y: 464, distance: 168.7
click at [822, 415] on quentale-workspace at bounding box center [677, 333] width 1354 height 667
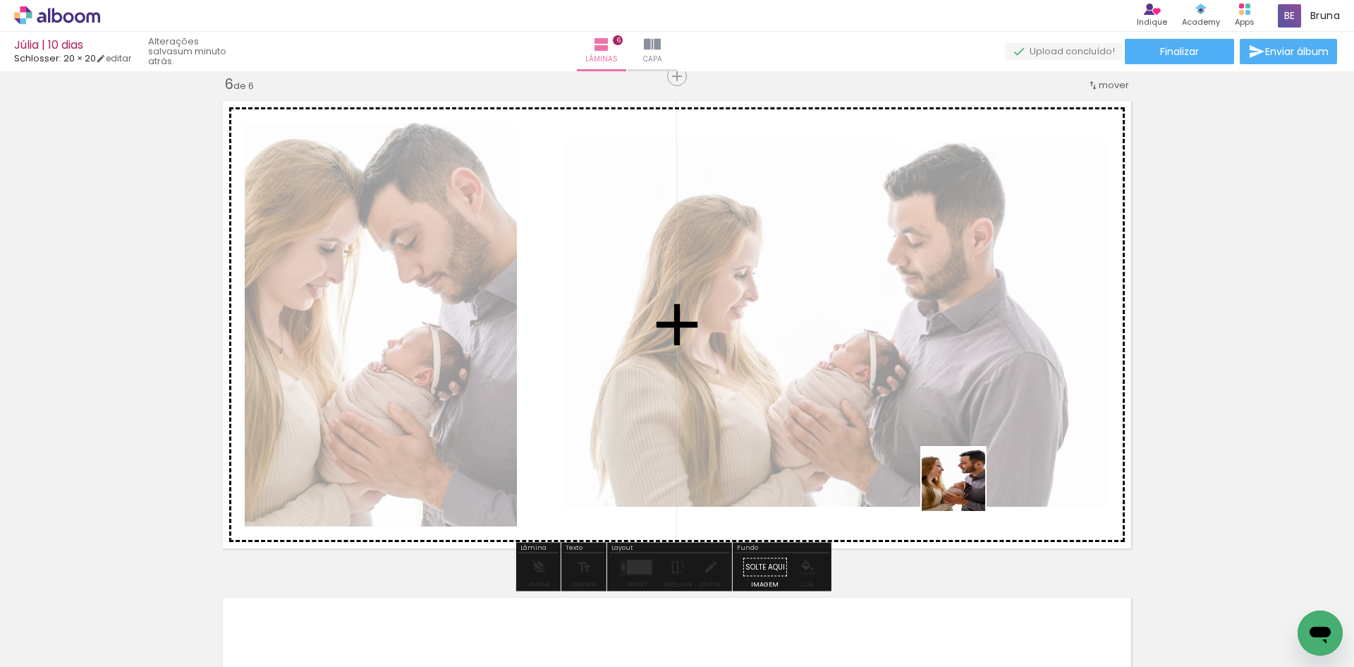
drag, startPoint x: 1060, startPoint y: 625, endPoint x: 950, endPoint y: 448, distance: 208.5
click at [916, 414] on quentale-workspace at bounding box center [677, 333] width 1354 height 667
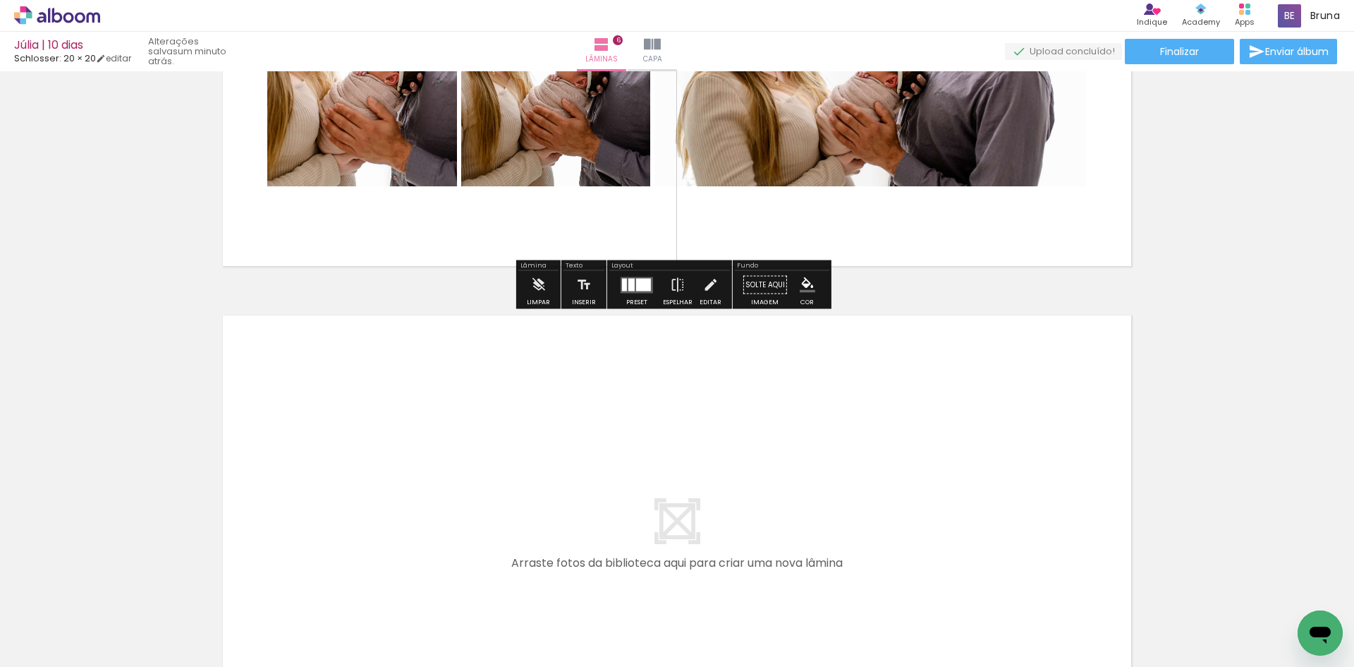
scroll to position [3024, 0]
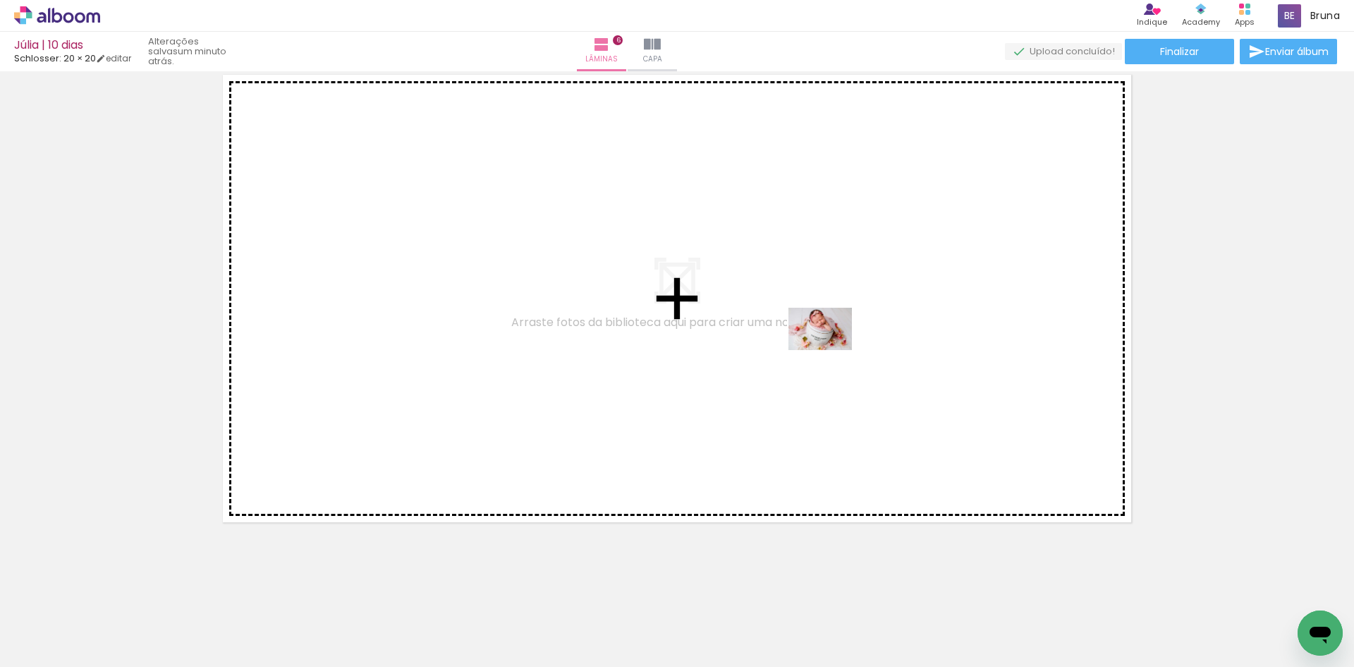
drag, startPoint x: 1124, startPoint y: 619, endPoint x: 831, endPoint y: 350, distance: 398.4
click at [831, 350] on quentale-workspace at bounding box center [677, 333] width 1354 height 667
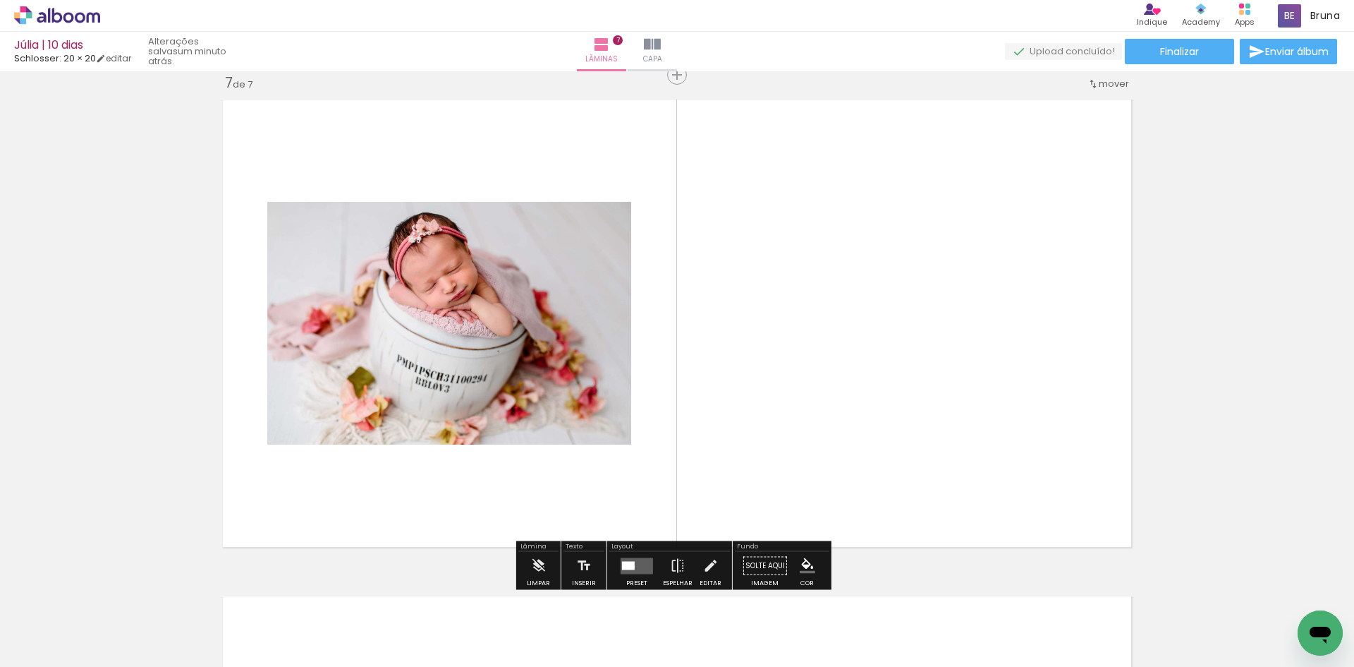
scroll to position [2998, 0]
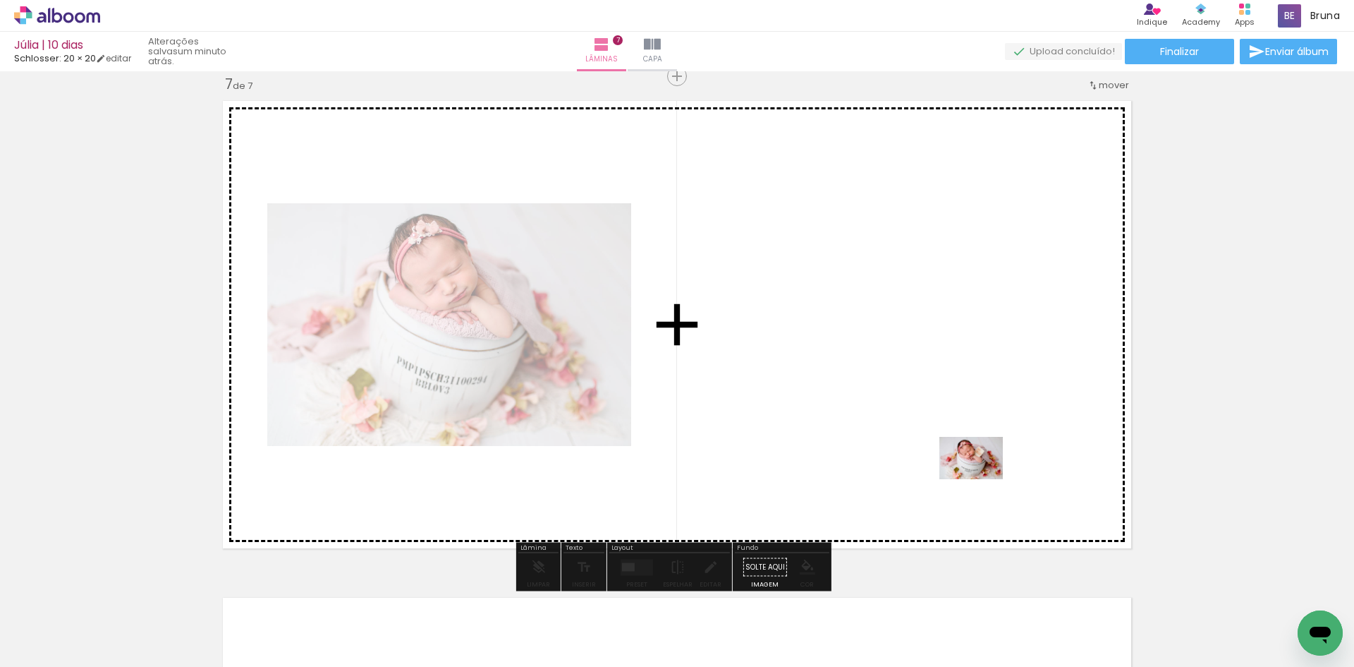
drag, startPoint x: 1213, startPoint y: 628, endPoint x: 982, endPoint y: 479, distance: 275.1
click at [982, 479] on quentale-workspace at bounding box center [677, 333] width 1354 height 667
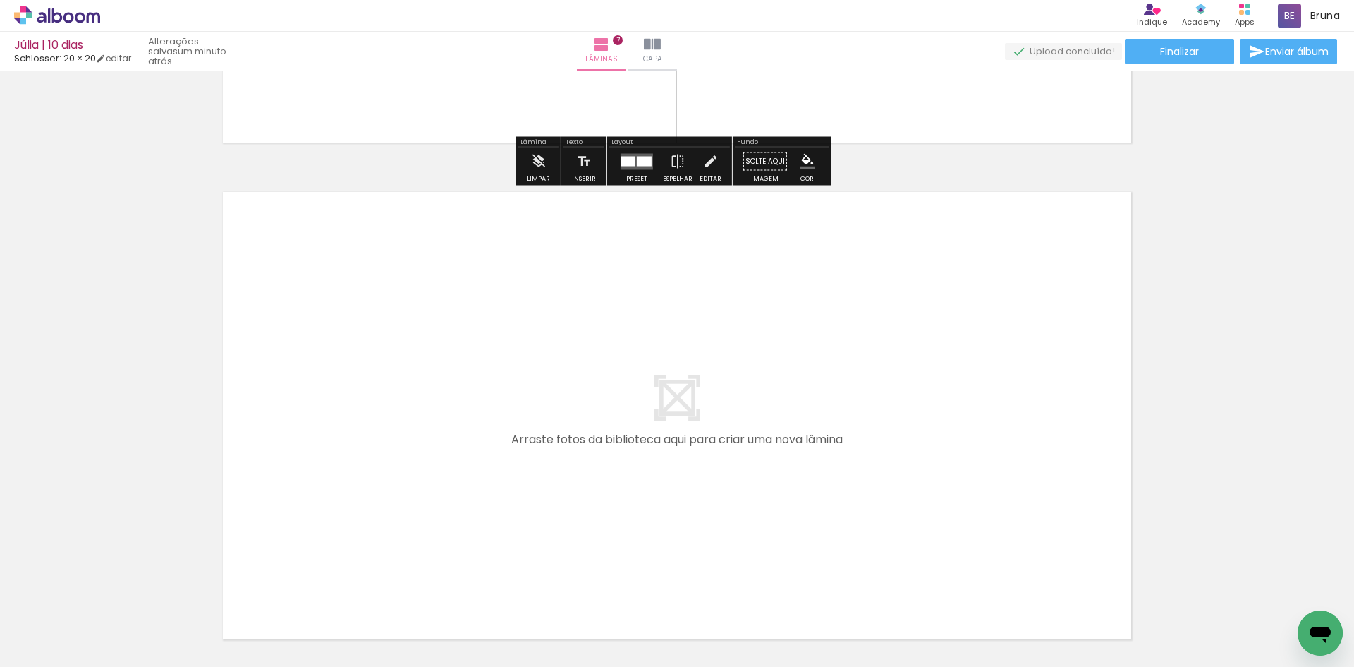
scroll to position [3421, 0]
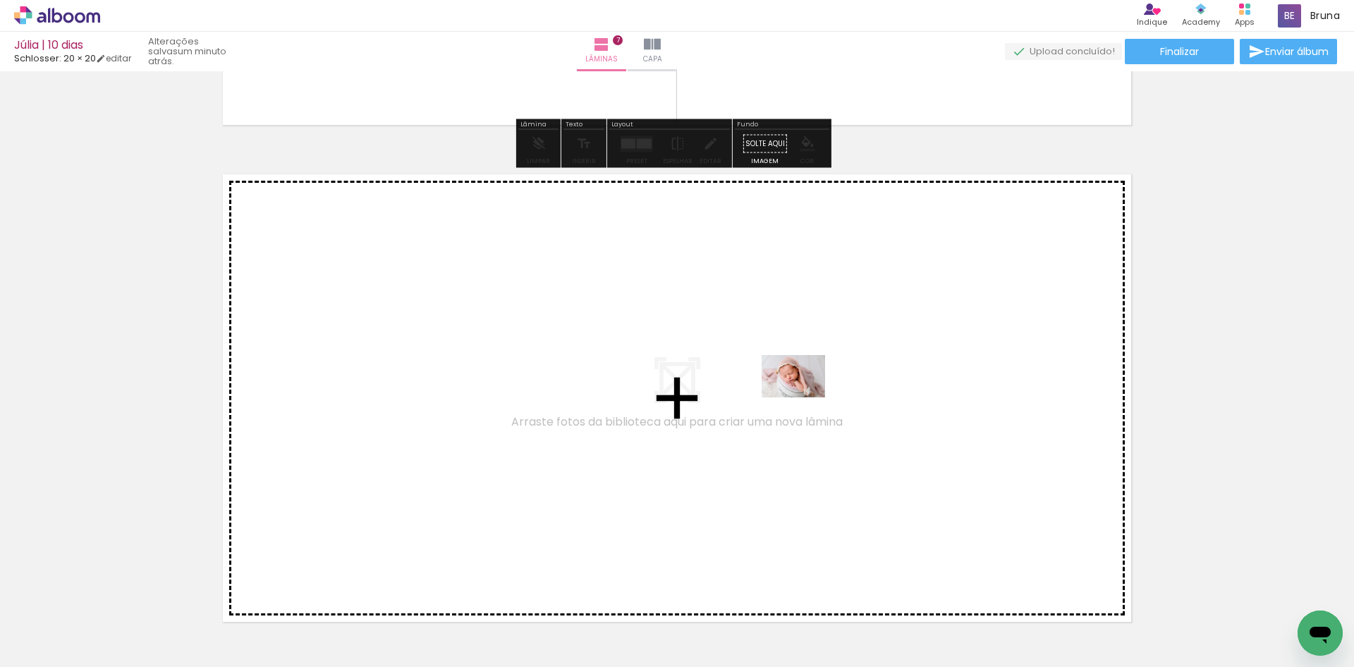
drag, startPoint x: 1224, startPoint y: 573, endPoint x: 796, endPoint y: 394, distance: 464.1
click at [796, 394] on quentale-workspace at bounding box center [677, 333] width 1354 height 667
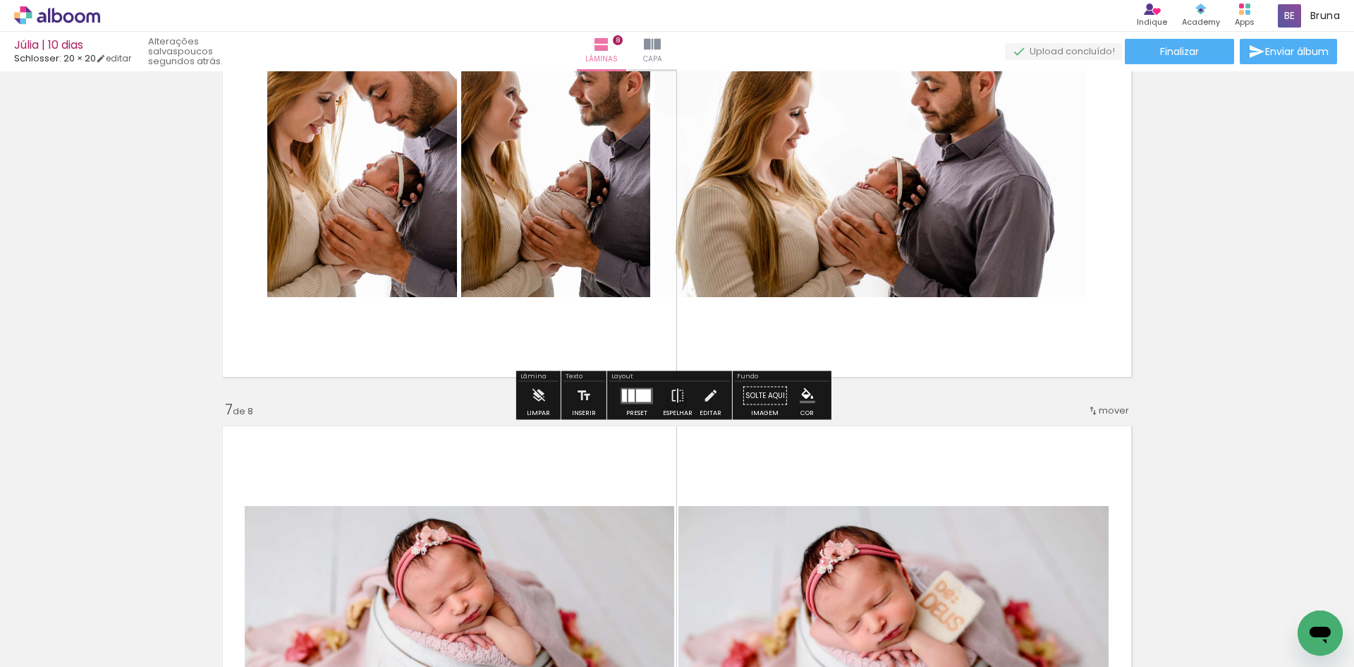
scroll to position [2821, 0]
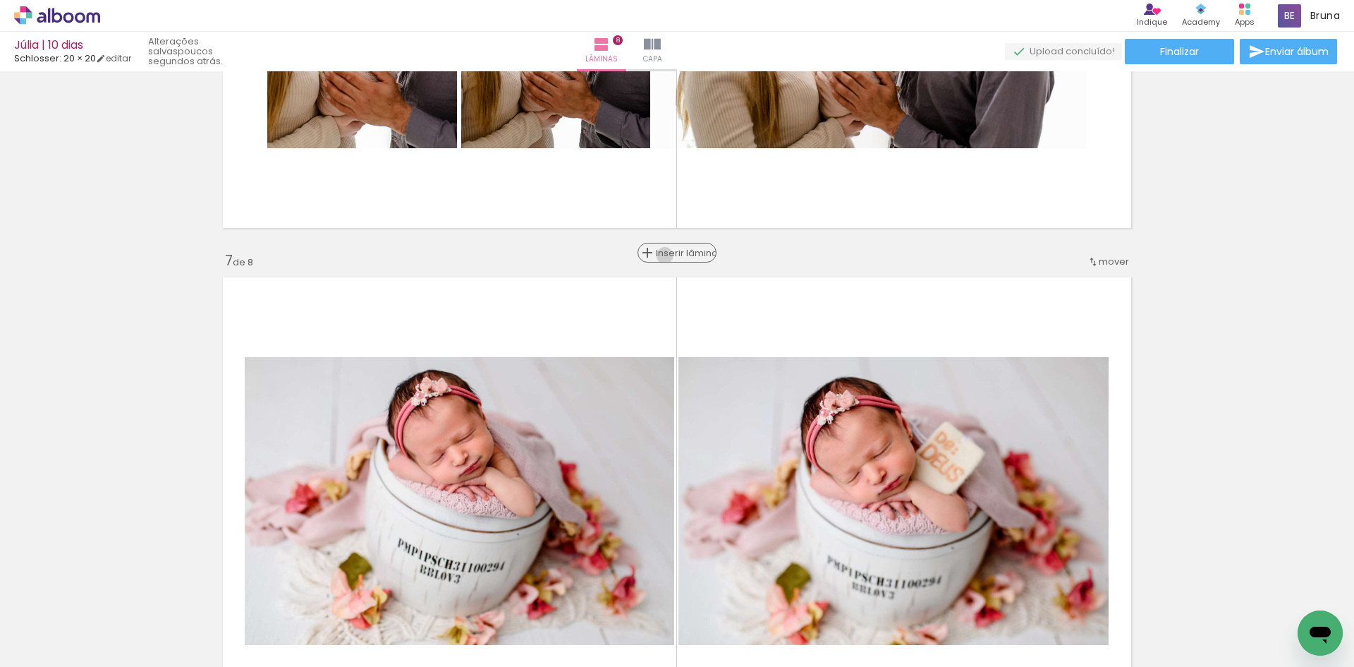
click at [670, 255] on span "Inserir lâmina" at bounding box center [683, 252] width 55 height 9
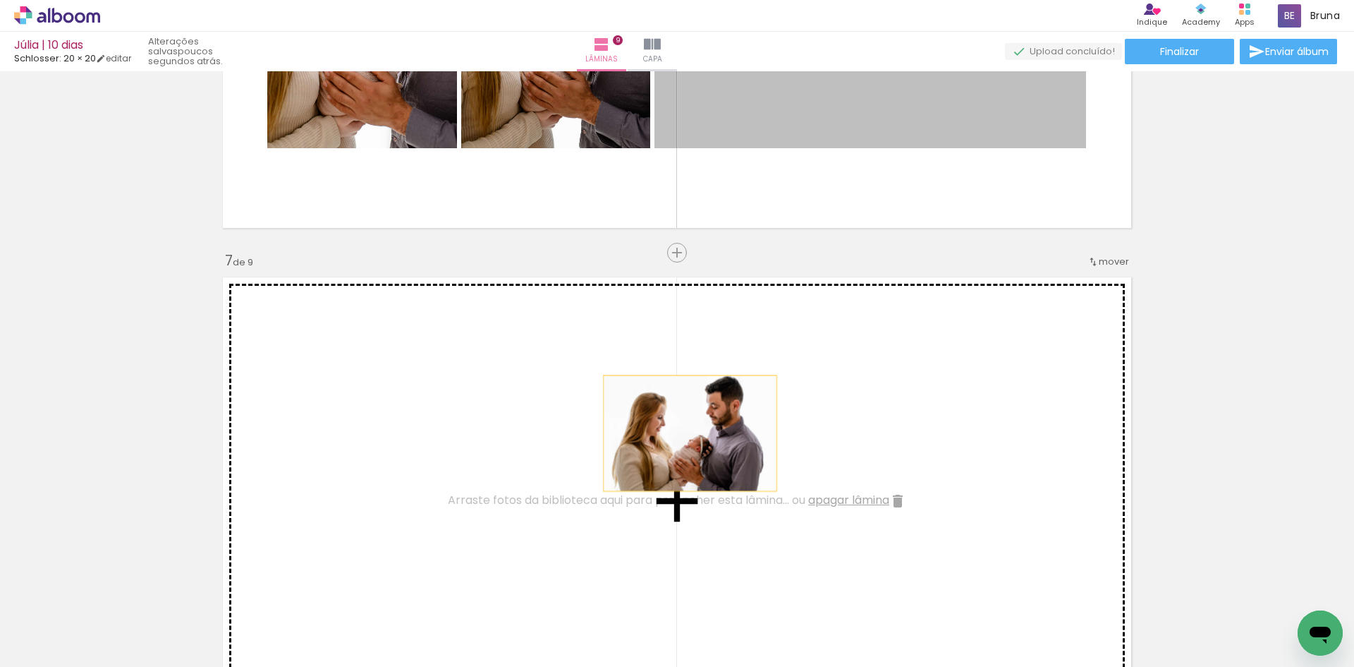
drag, startPoint x: 814, startPoint y: 126, endPoint x: 712, endPoint y: 417, distance: 308.7
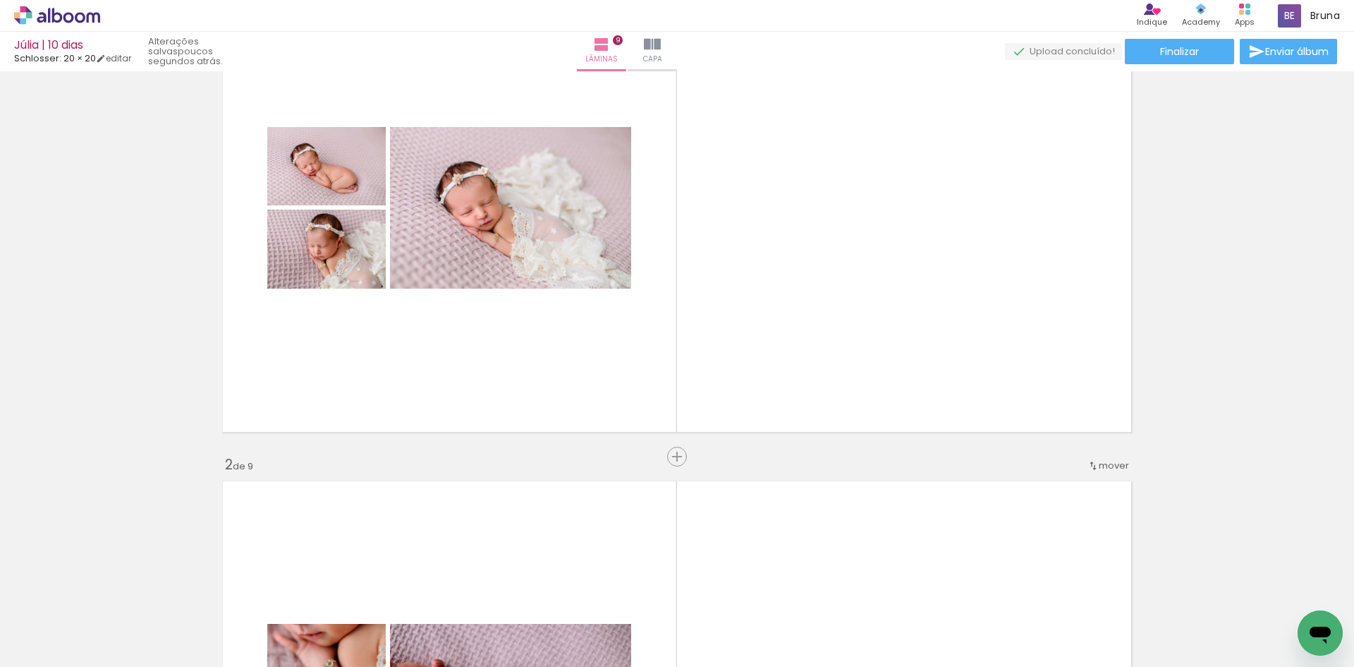
scroll to position [0, 0]
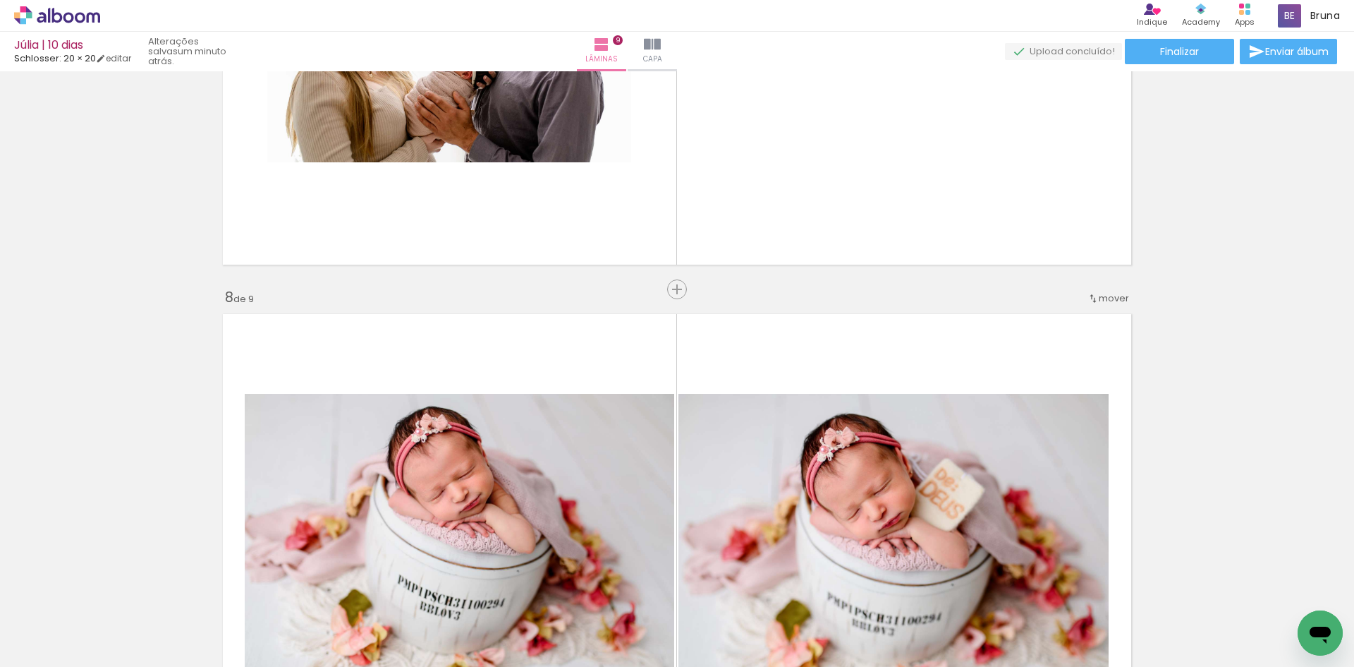
scroll to position [2962, 0]
